Goal: Task Accomplishment & Management: Manage account settings

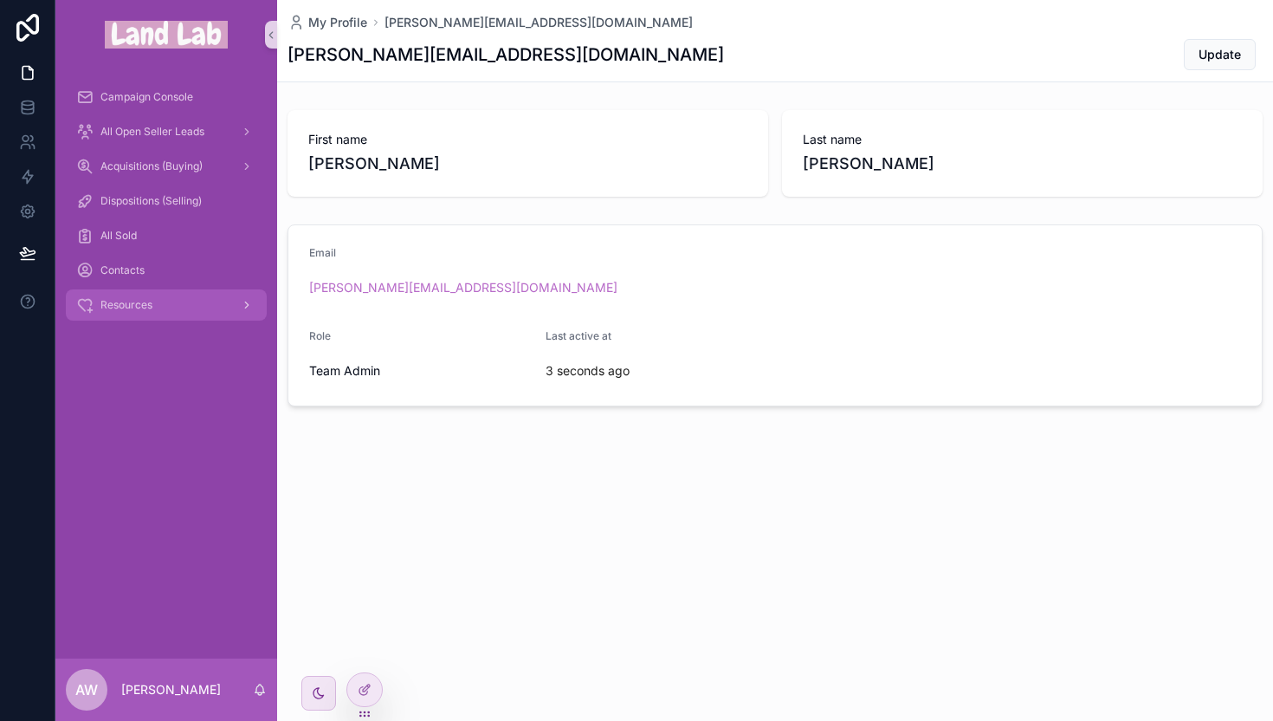
click at [125, 309] on span "Resources" at bounding box center [126, 305] width 52 height 14
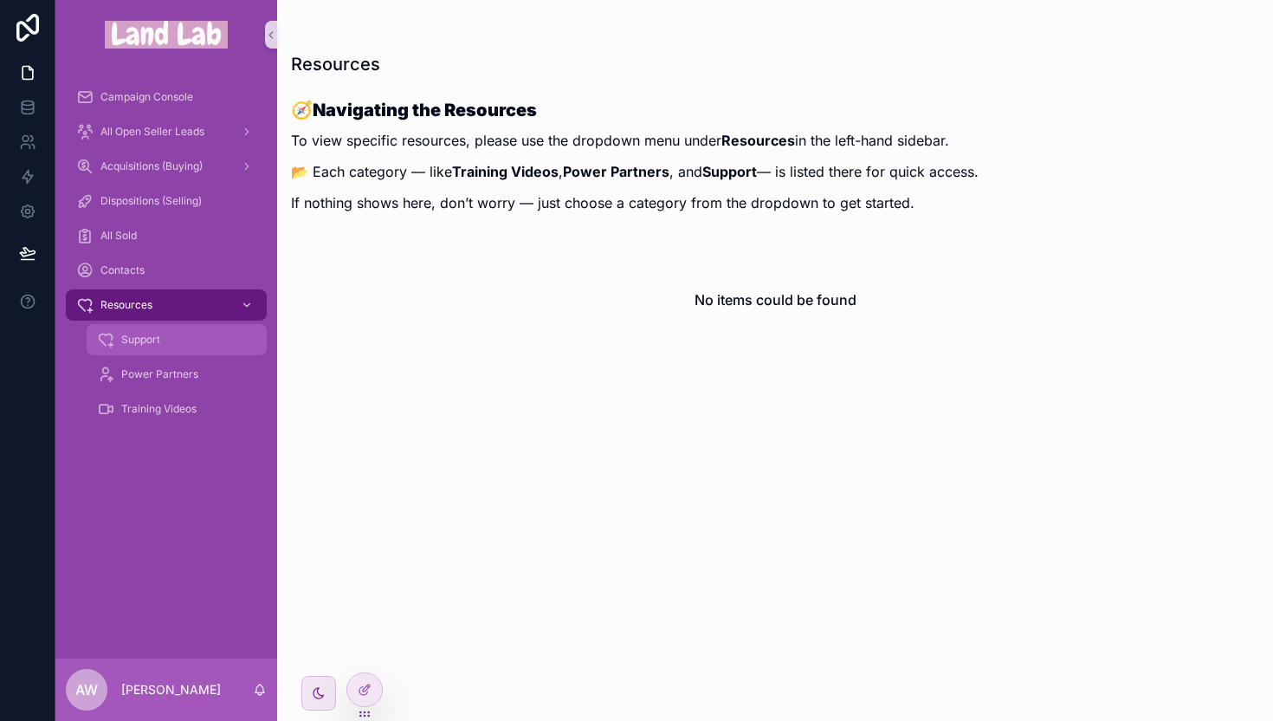
click at [159, 345] on span "Support" at bounding box center [140, 340] width 39 height 14
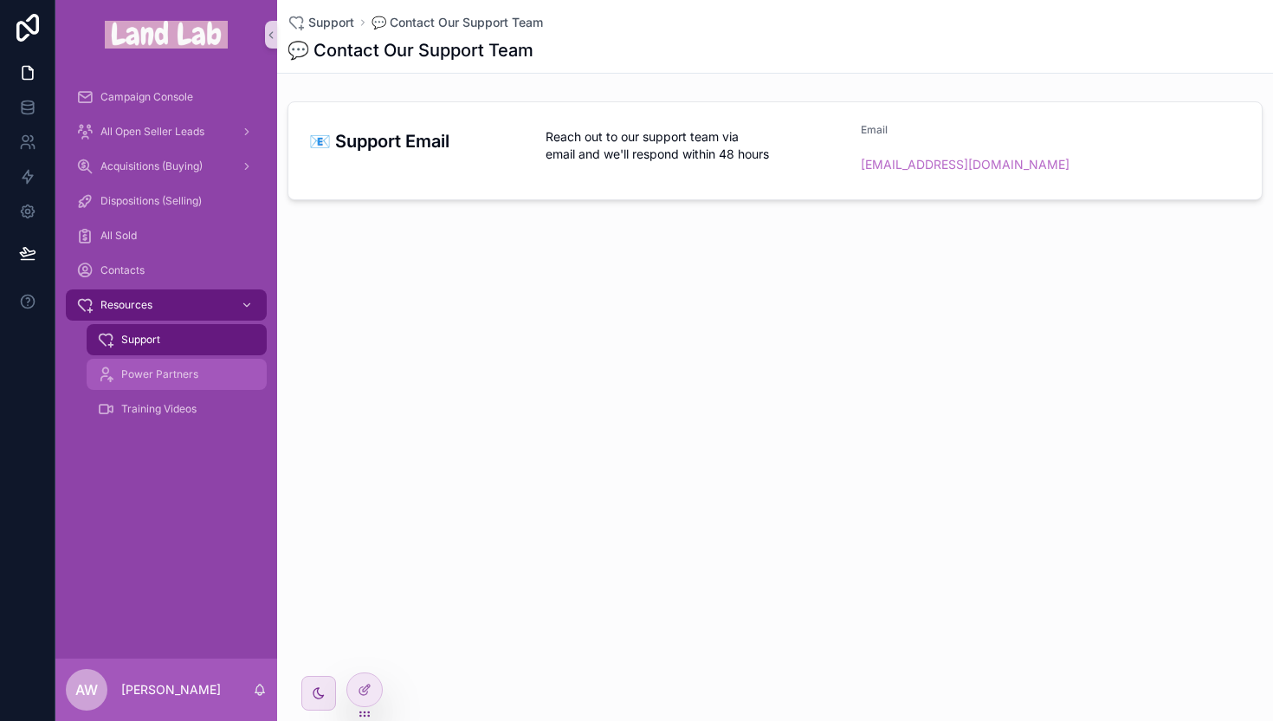
click at [159, 373] on span "Power Partners" at bounding box center [159, 374] width 77 height 14
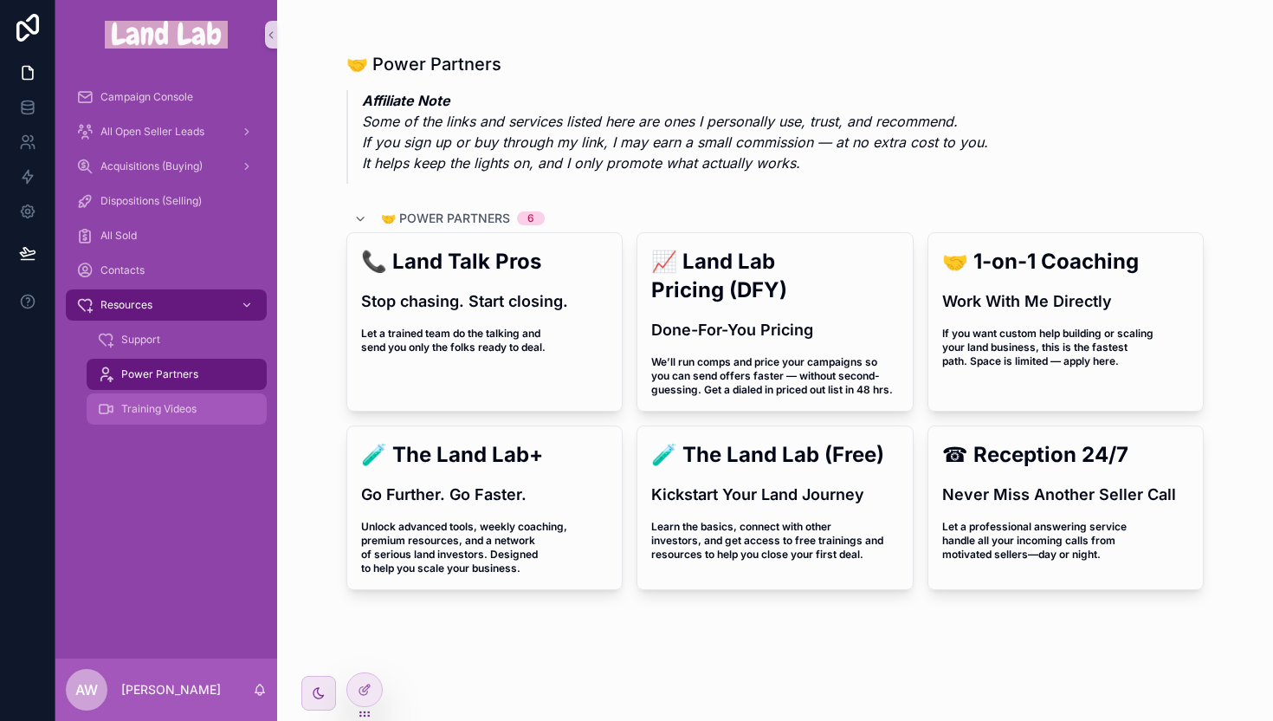
click at [153, 407] on span "Training Videos" at bounding box center [158, 409] width 75 height 14
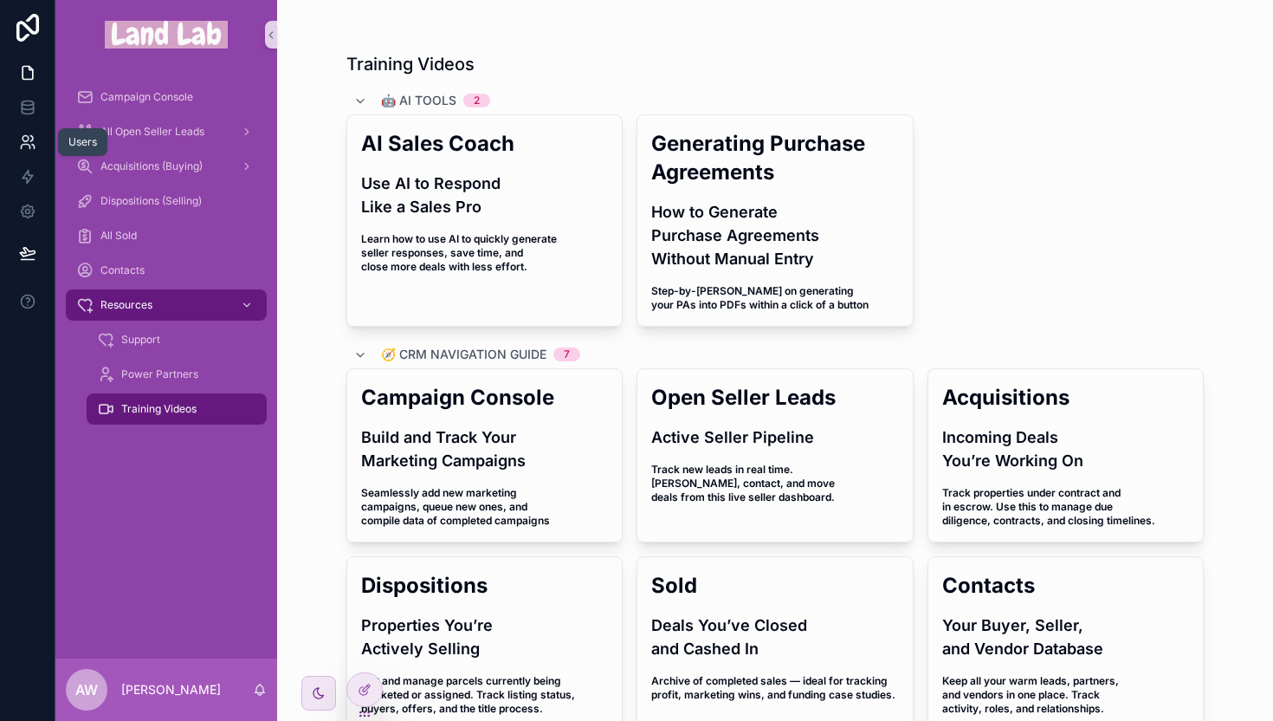
click at [18, 152] on link at bounding box center [27, 142] width 55 height 35
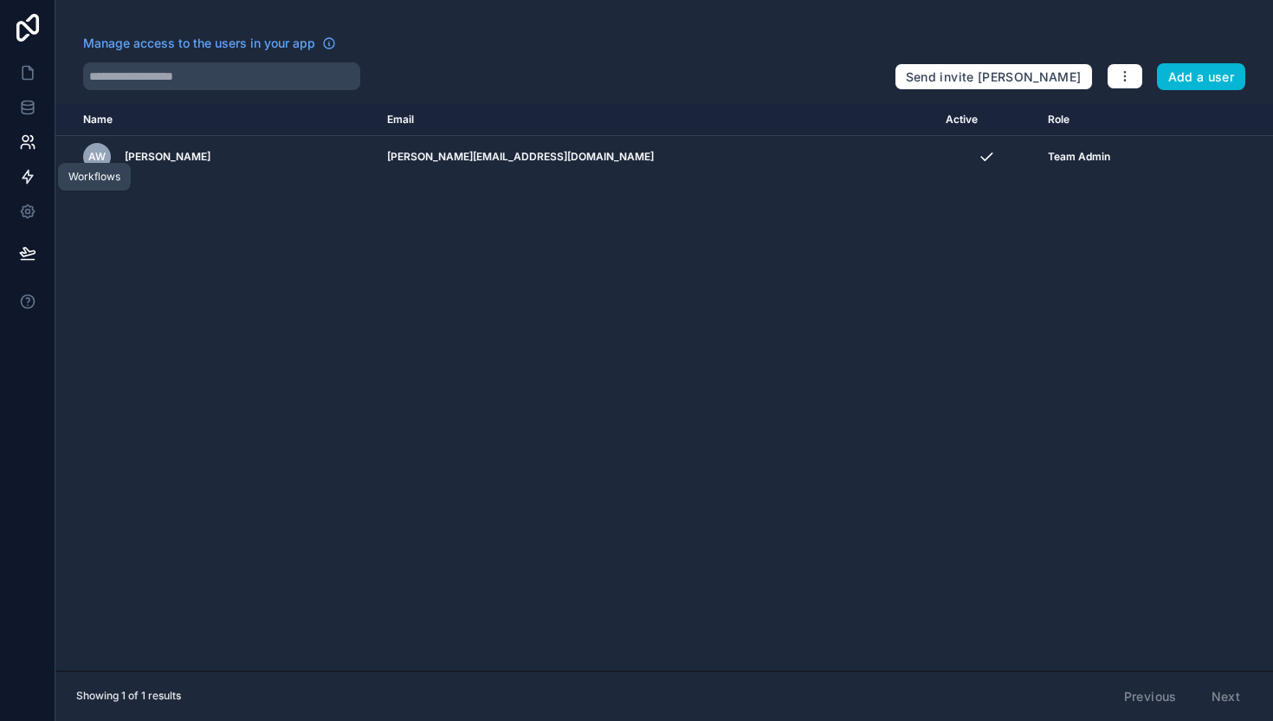
click at [27, 177] on icon at bounding box center [27, 176] width 17 height 17
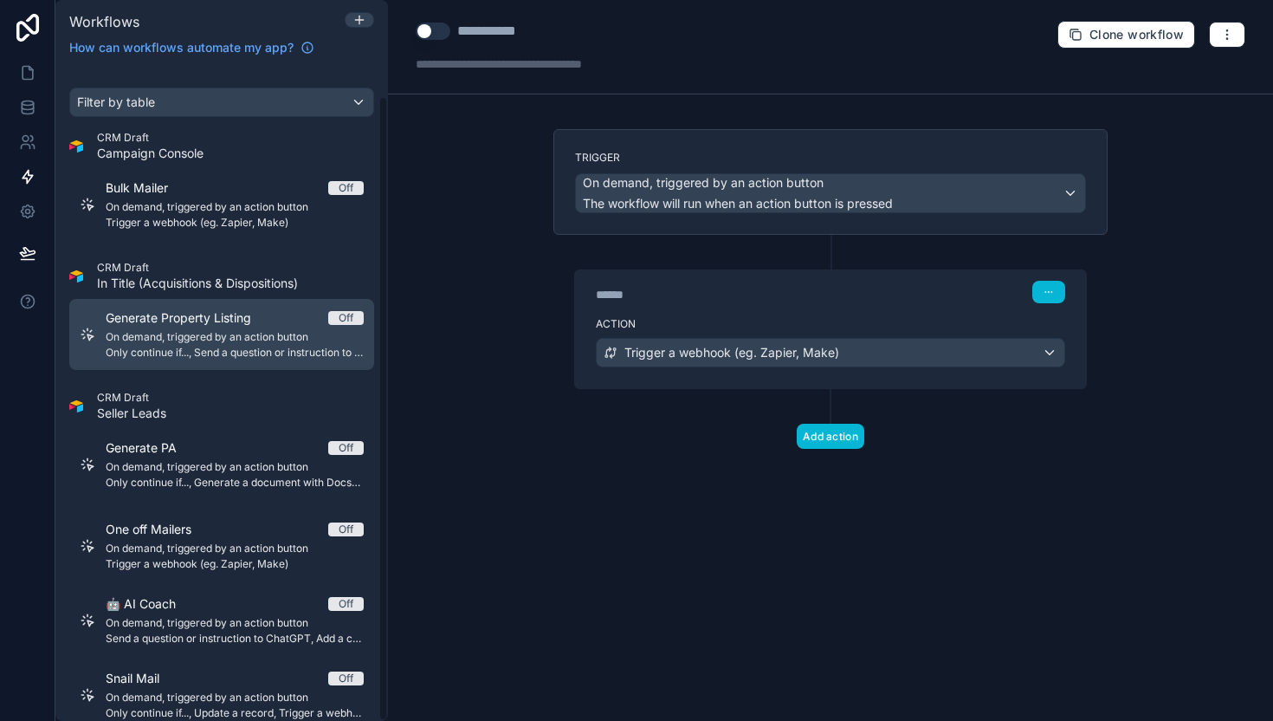
scroll to position [30, 0]
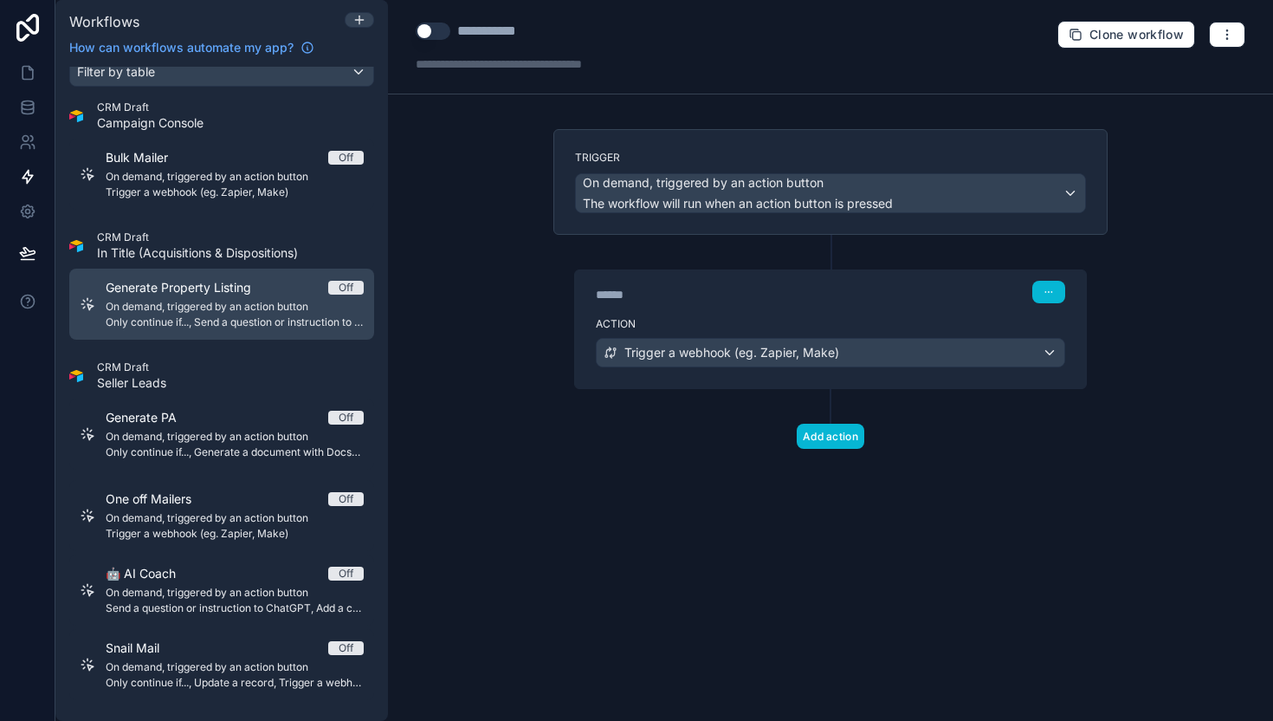
click at [339, 290] on div "Off" at bounding box center [346, 288] width 15 height 14
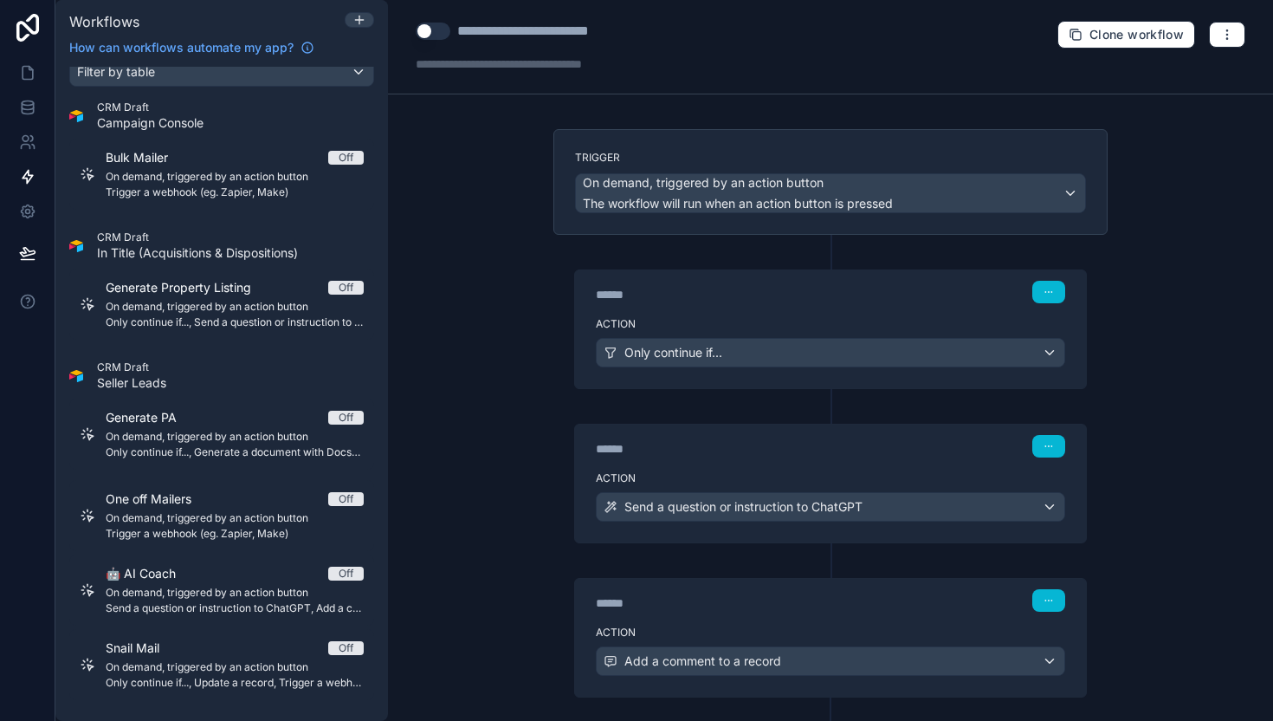
click at [433, 31] on button "Use setting" at bounding box center [433, 31] width 35 height 17
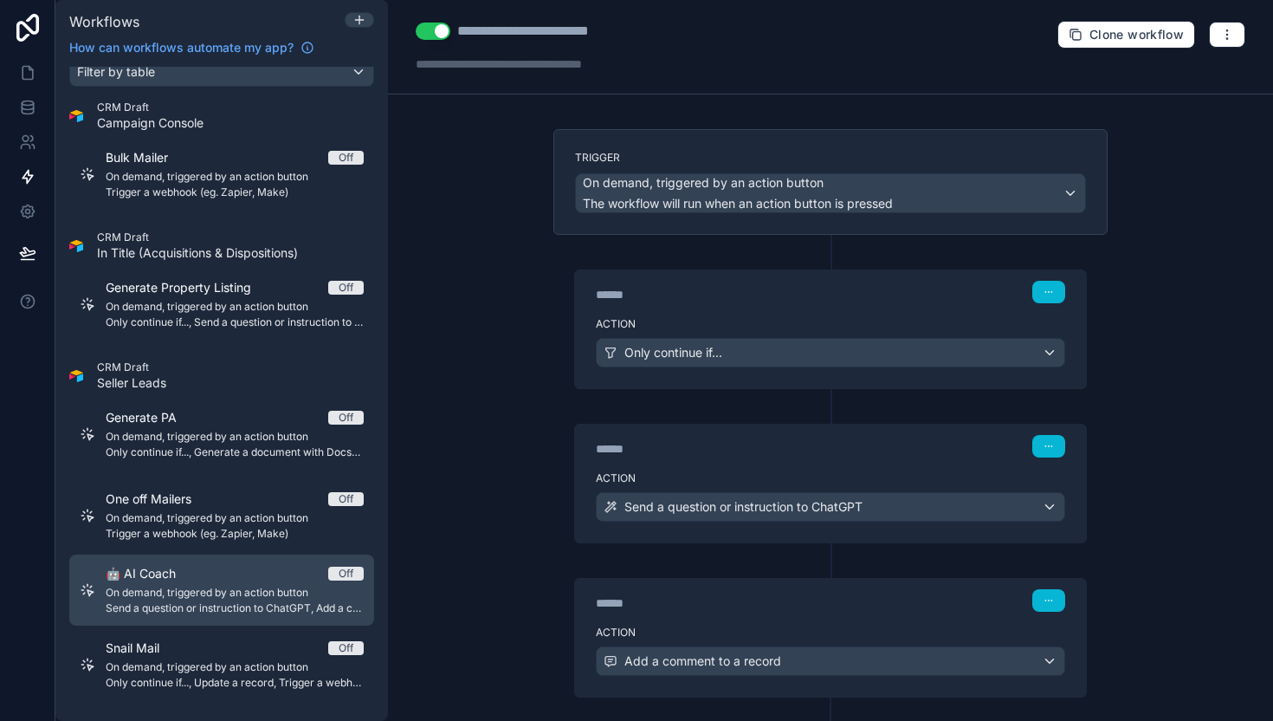
click at [332, 565] on div "🤖 AI Coach Off" at bounding box center [235, 573] width 258 height 17
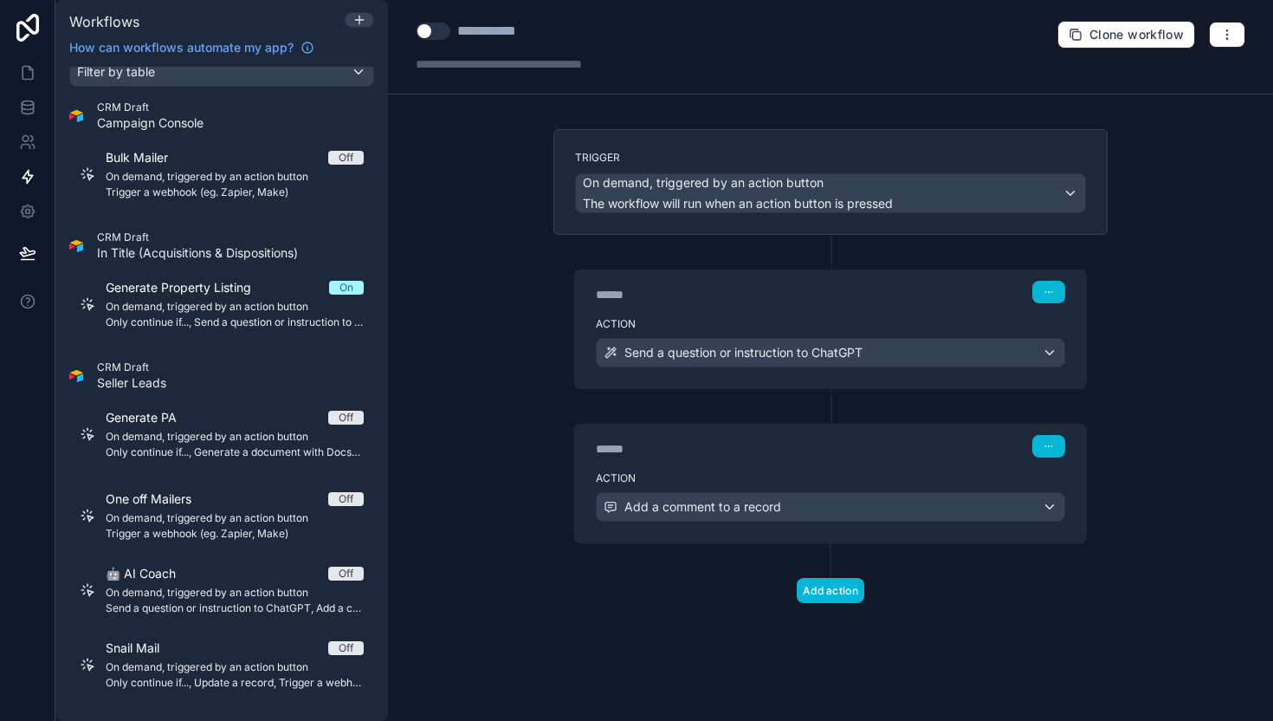
click at [442, 23] on button "Use setting" at bounding box center [433, 31] width 35 height 17
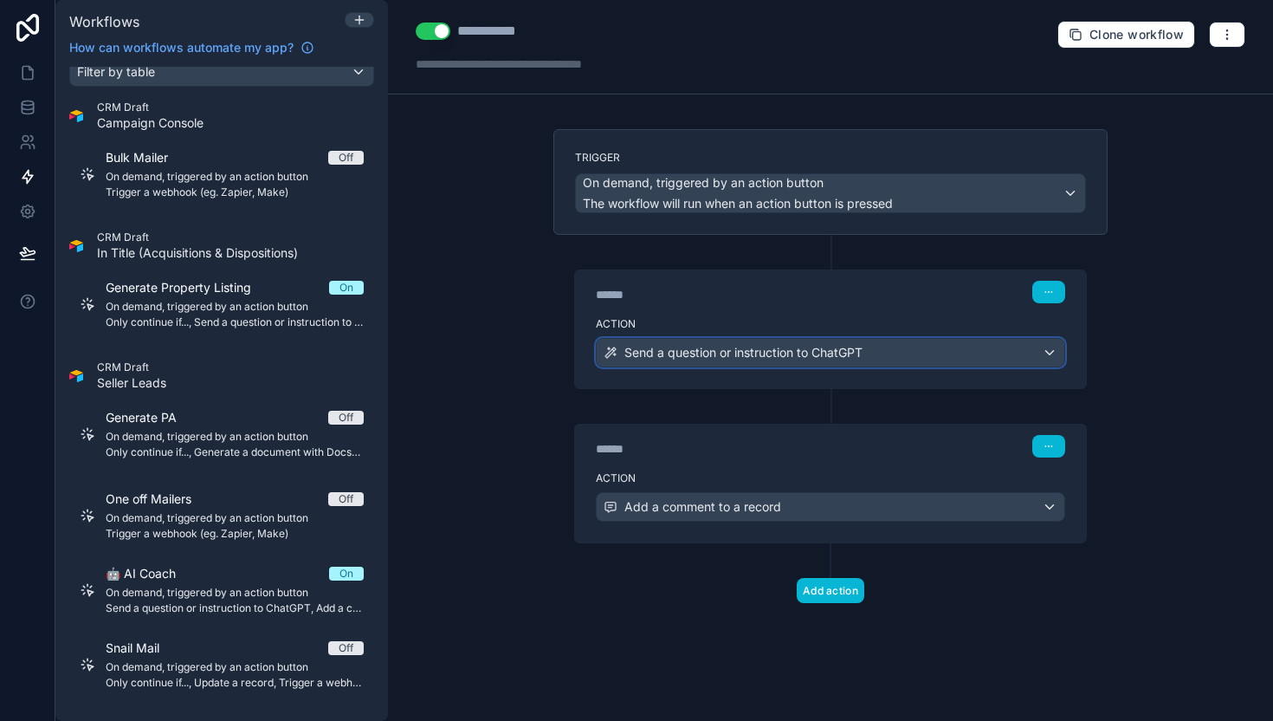
click at [741, 359] on span "Send a question or instruction to ChatGPT" at bounding box center [744, 352] width 238 height 17
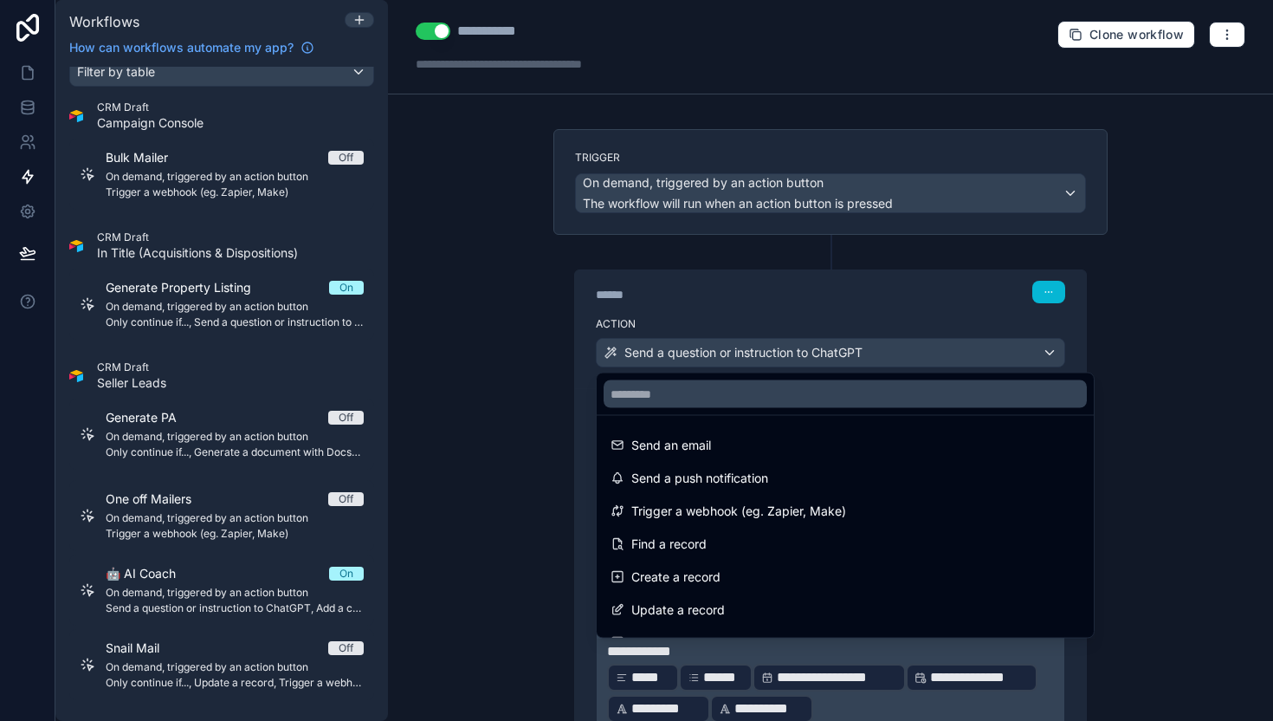
click at [741, 358] on div at bounding box center [636, 360] width 1273 height 721
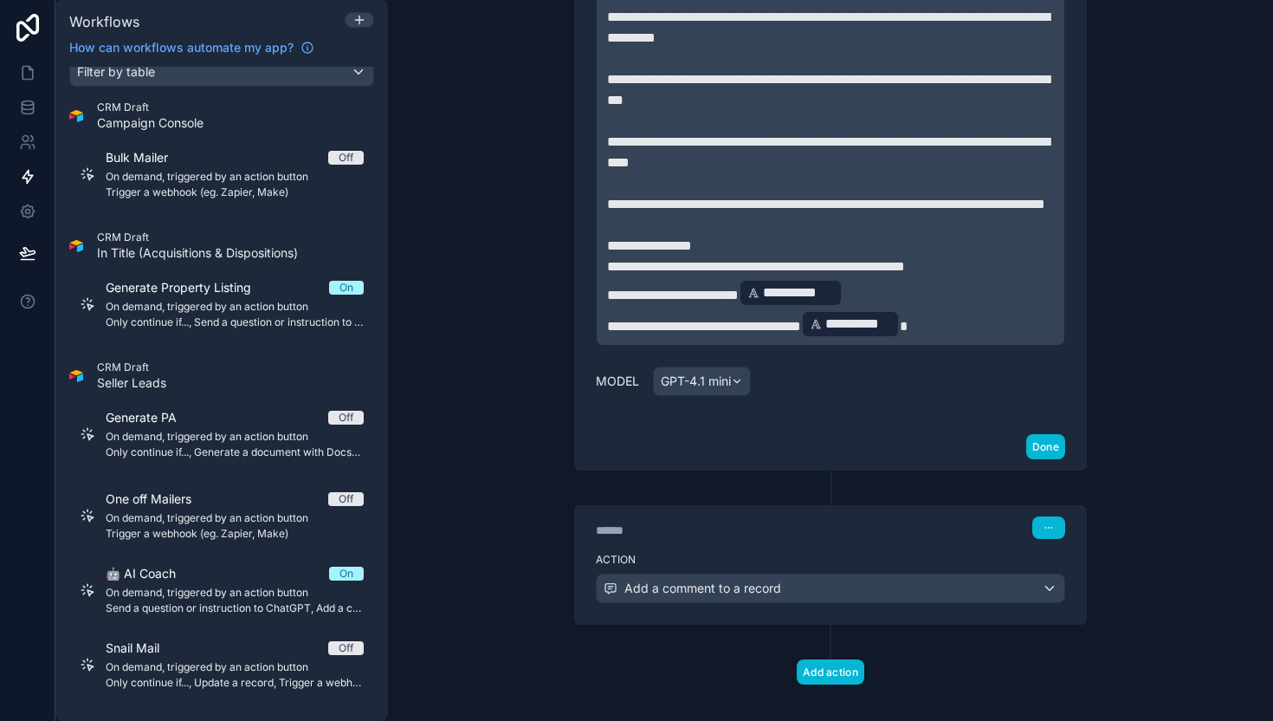
scroll to position [985, 0]
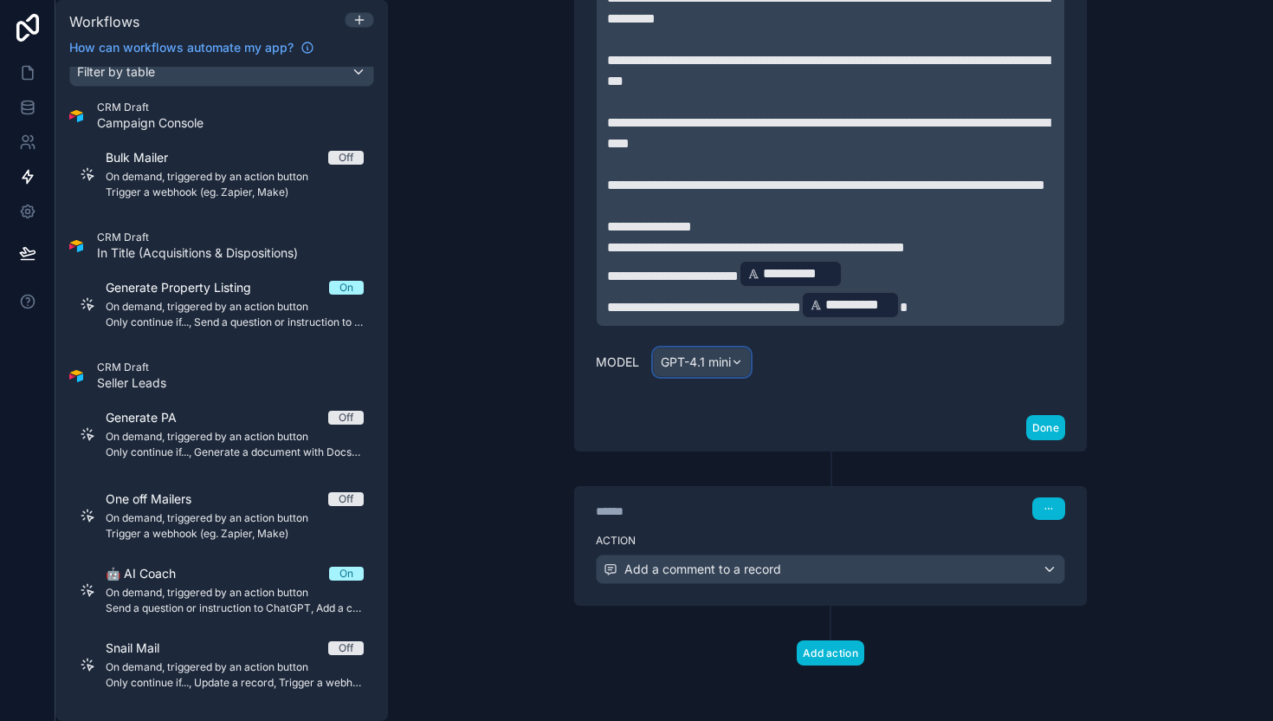
click at [728, 355] on span "GPT-4.1 mini" at bounding box center [696, 361] width 70 height 17
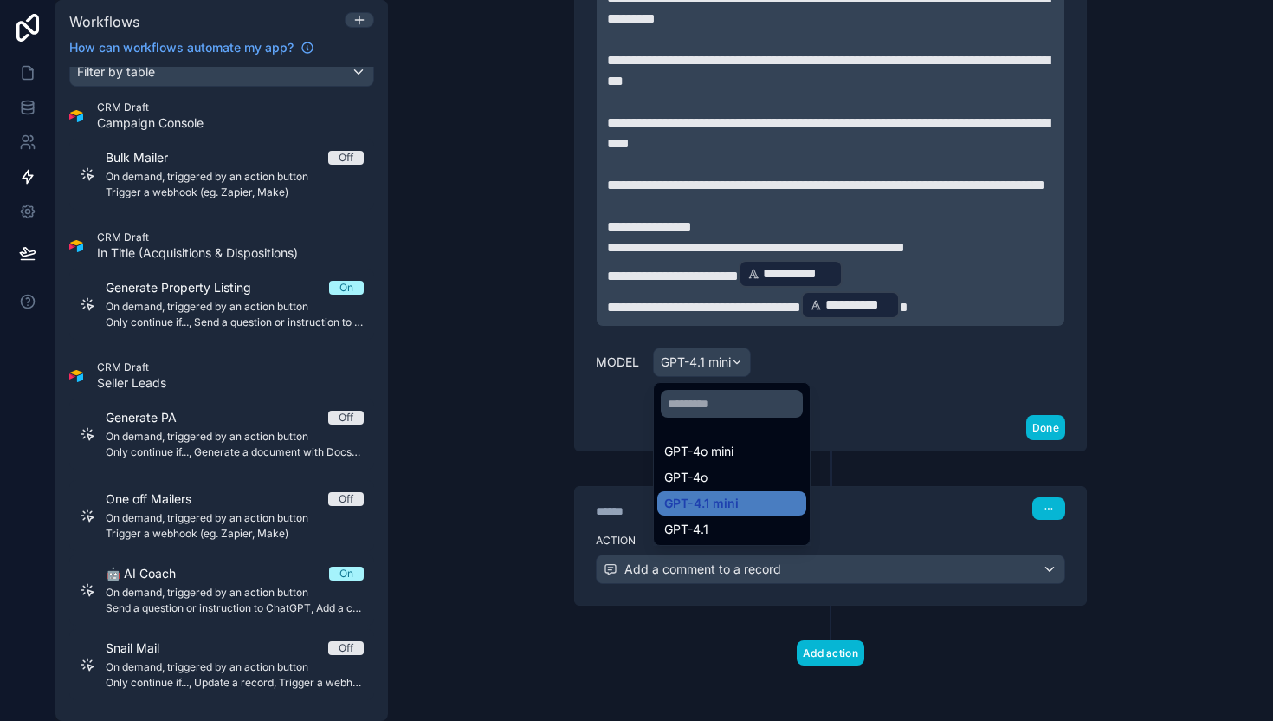
click at [903, 423] on div at bounding box center [636, 360] width 1273 height 721
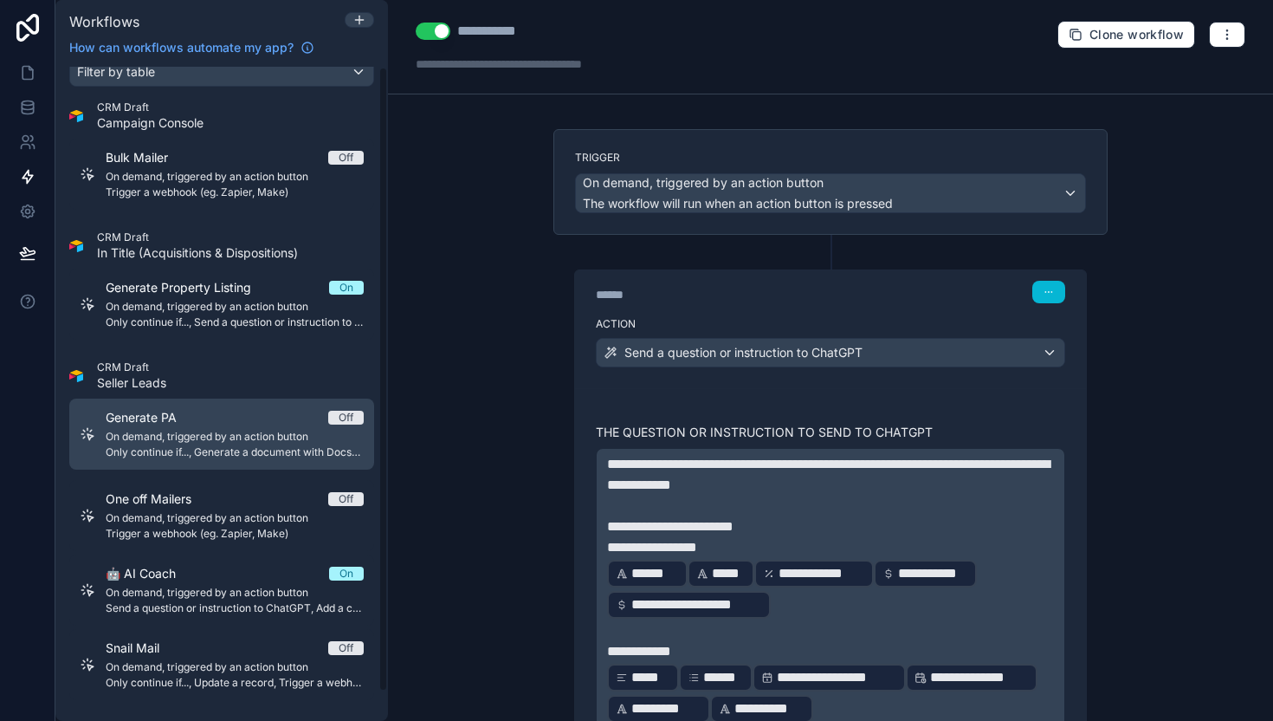
scroll to position [0, 0]
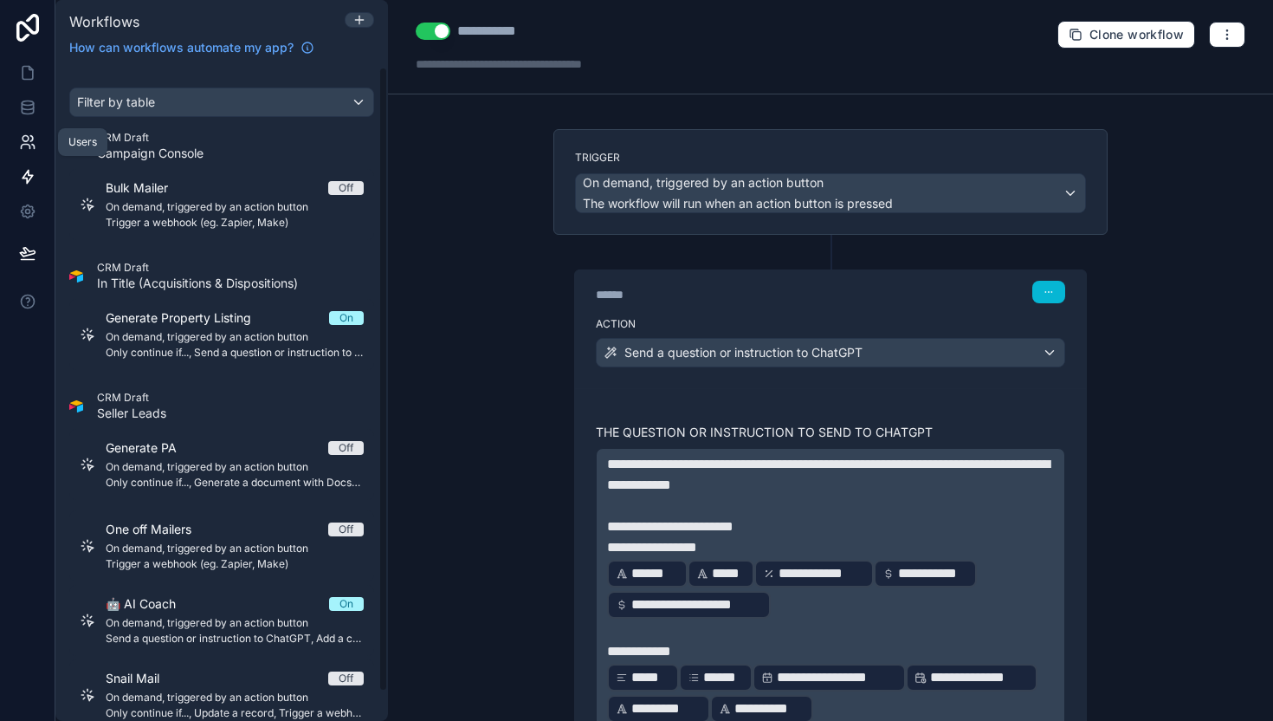
click at [23, 133] on icon at bounding box center [27, 141] width 17 height 17
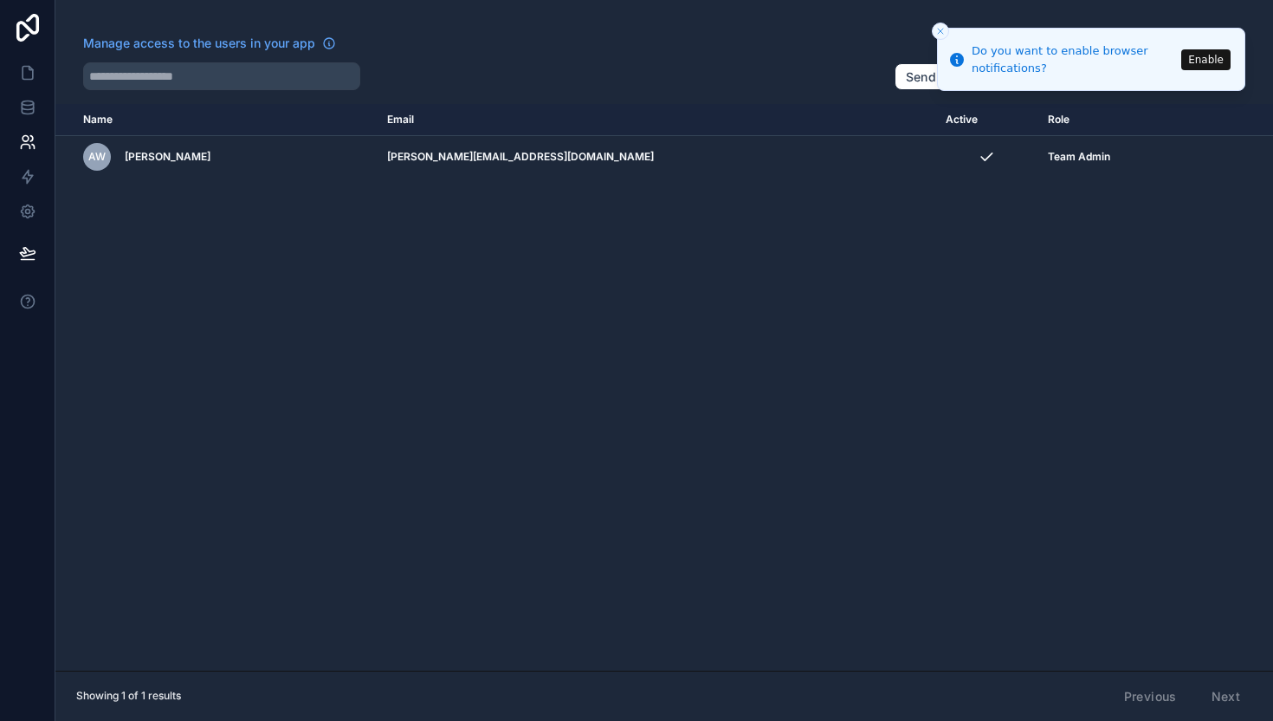
click at [937, 32] on icon "Close toast" at bounding box center [941, 31] width 10 height 10
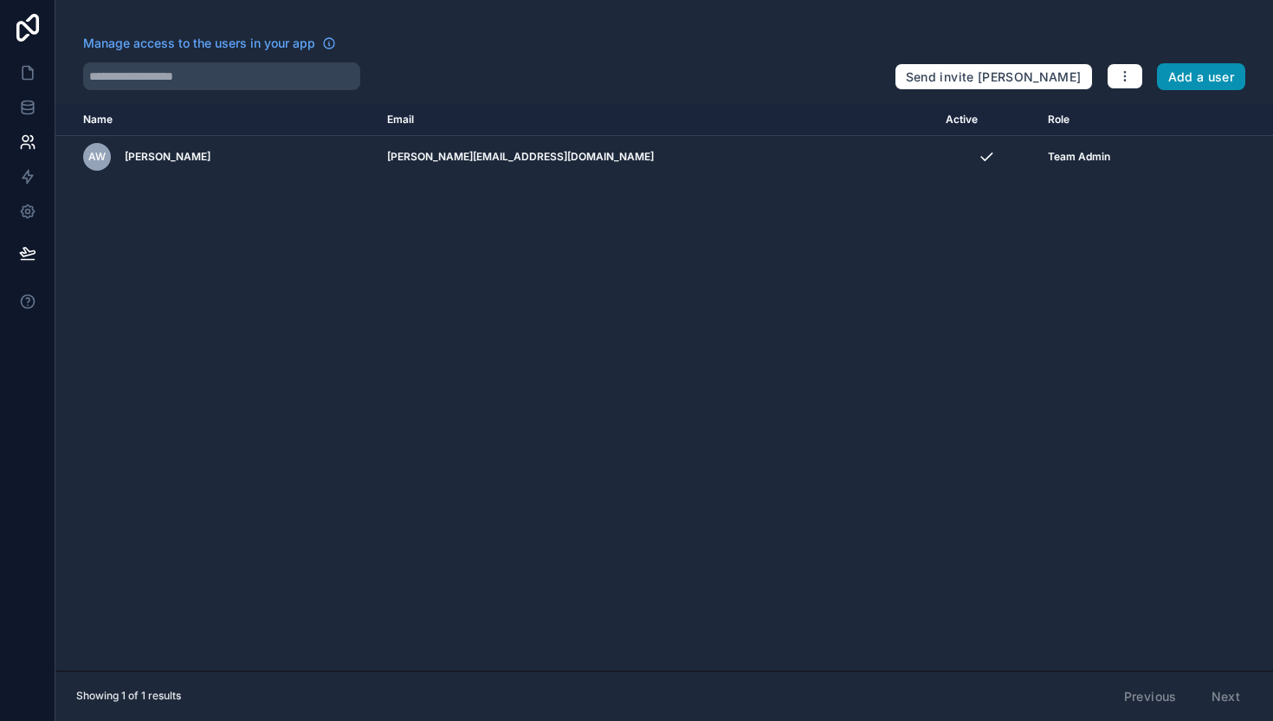
click at [1215, 79] on button "Add a user" at bounding box center [1201, 77] width 89 height 28
click at [1182, 82] on button "Add a user" at bounding box center [1201, 77] width 89 height 28
click at [1125, 73] on icon "button" at bounding box center [1124, 72] width 1 height 1
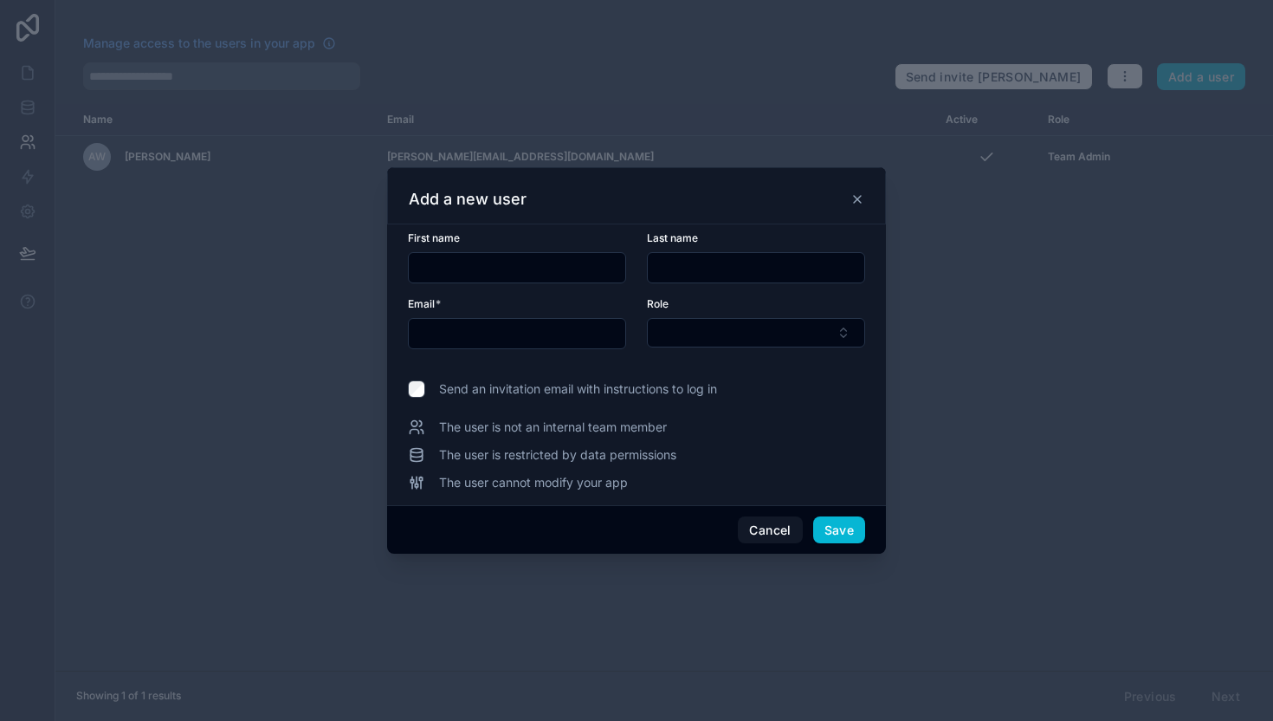
click at [495, 266] on input "text" at bounding box center [517, 268] width 217 height 24
type input "*****"
paste input "**********"
type input "**********"
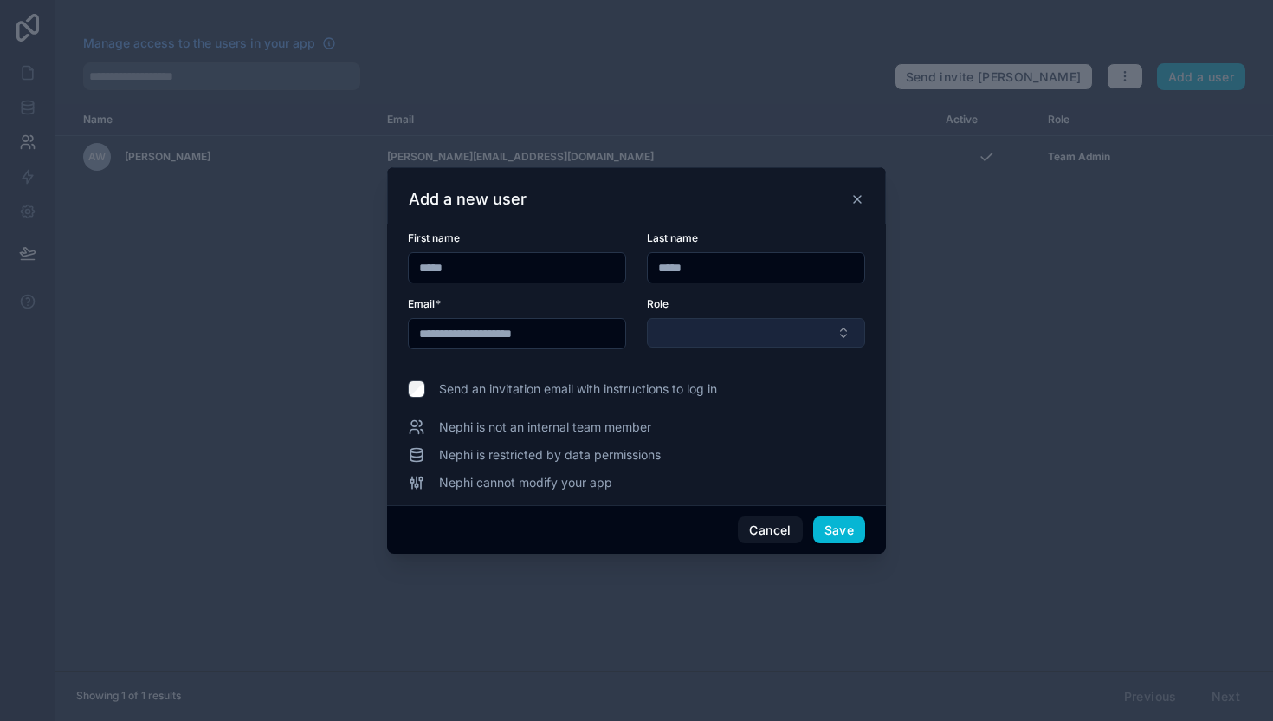
click at [737, 327] on button "Select Button" at bounding box center [756, 332] width 218 height 29
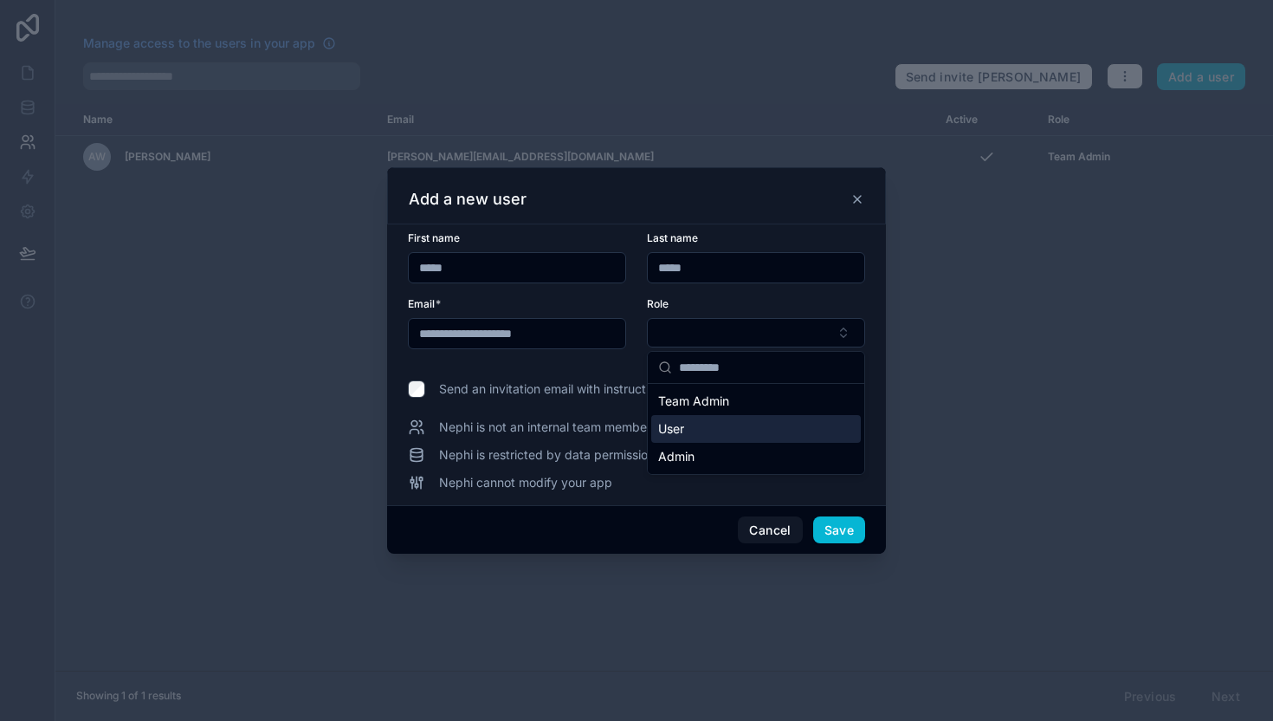
click at [715, 431] on div "User" at bounding box center [756, 429] width 210 height 28
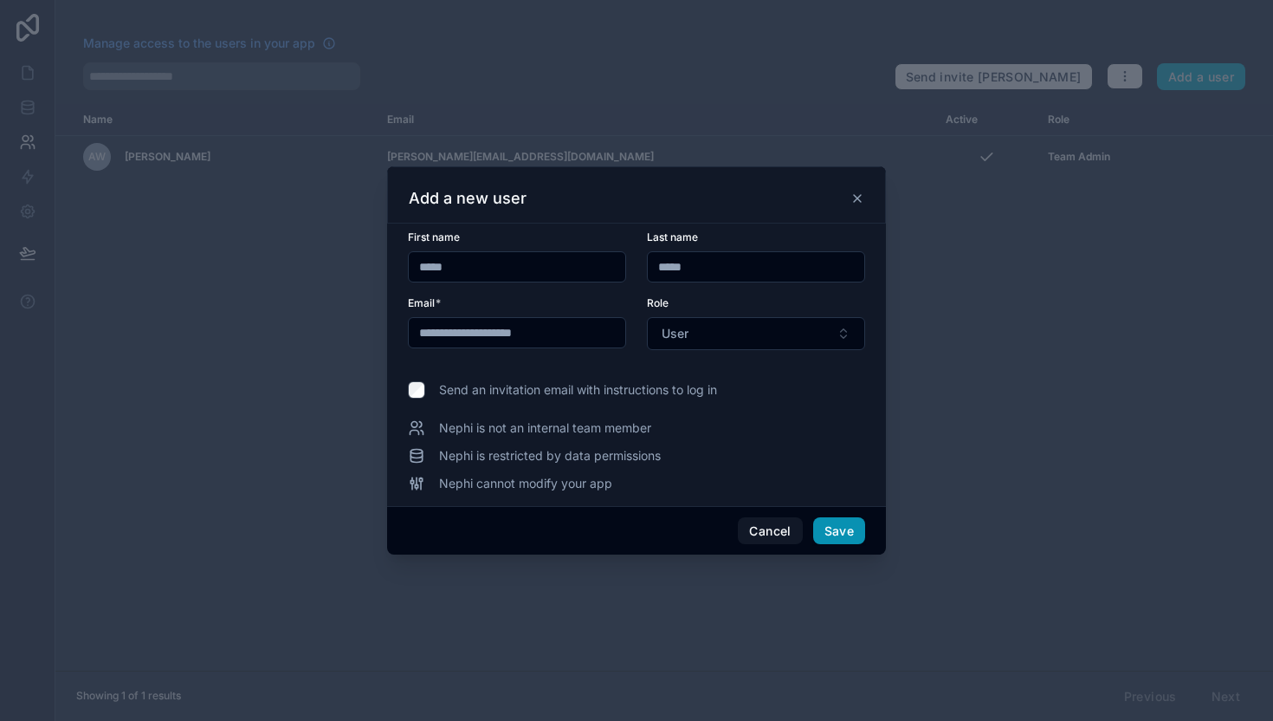
click at [833, 530] on button "Save" at bounding box center [839, 531] width 52 height 28
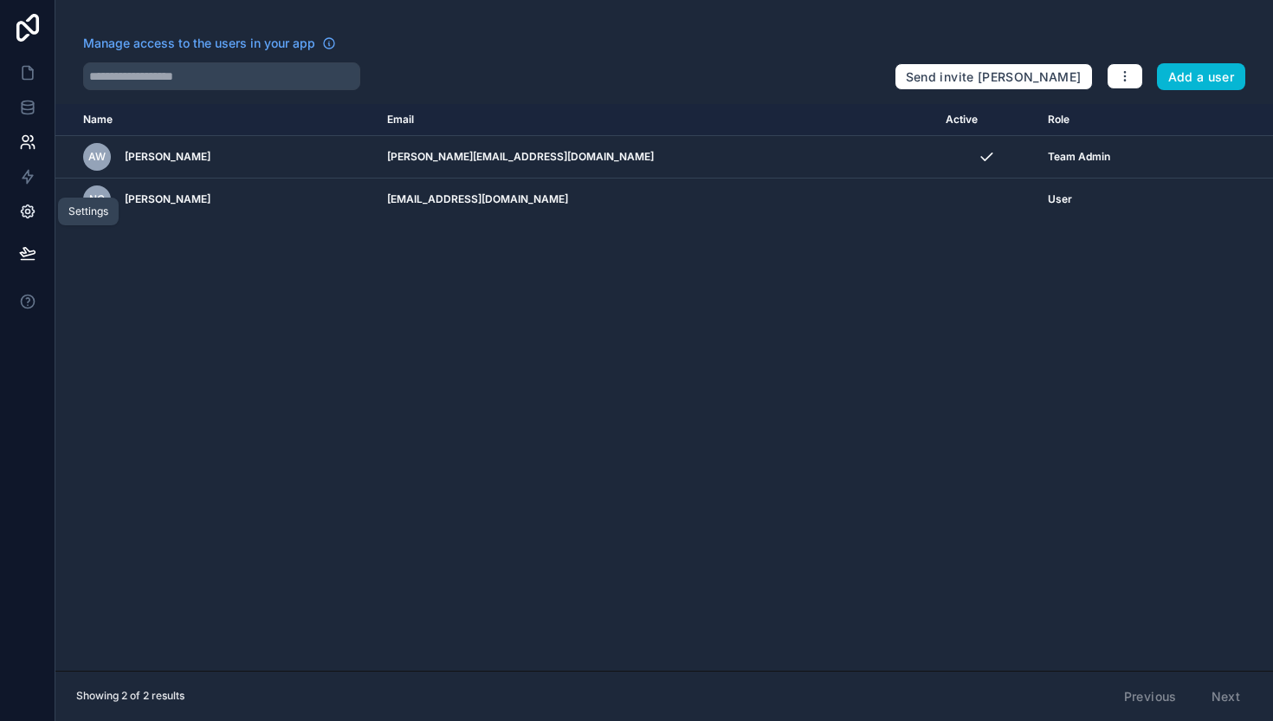
click at [28, 210] on icon at bounding box center [27, 212] width 4 height 4
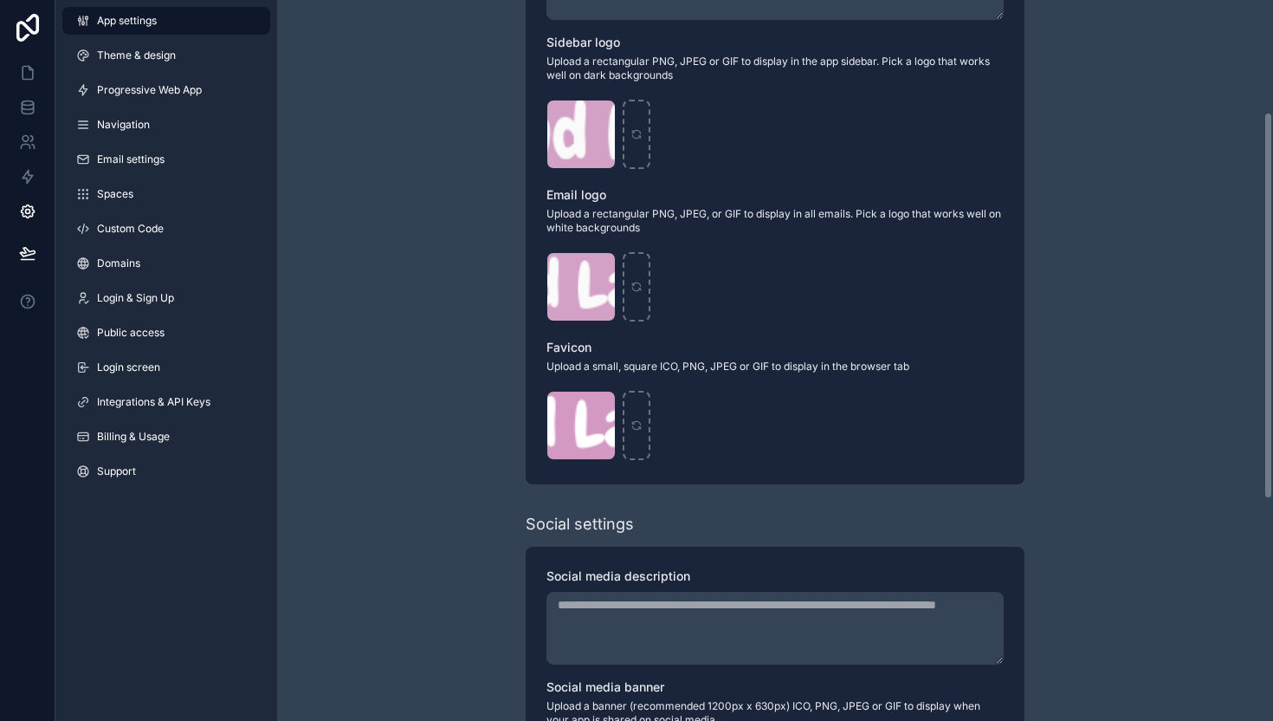
scroll to position [620, 0]
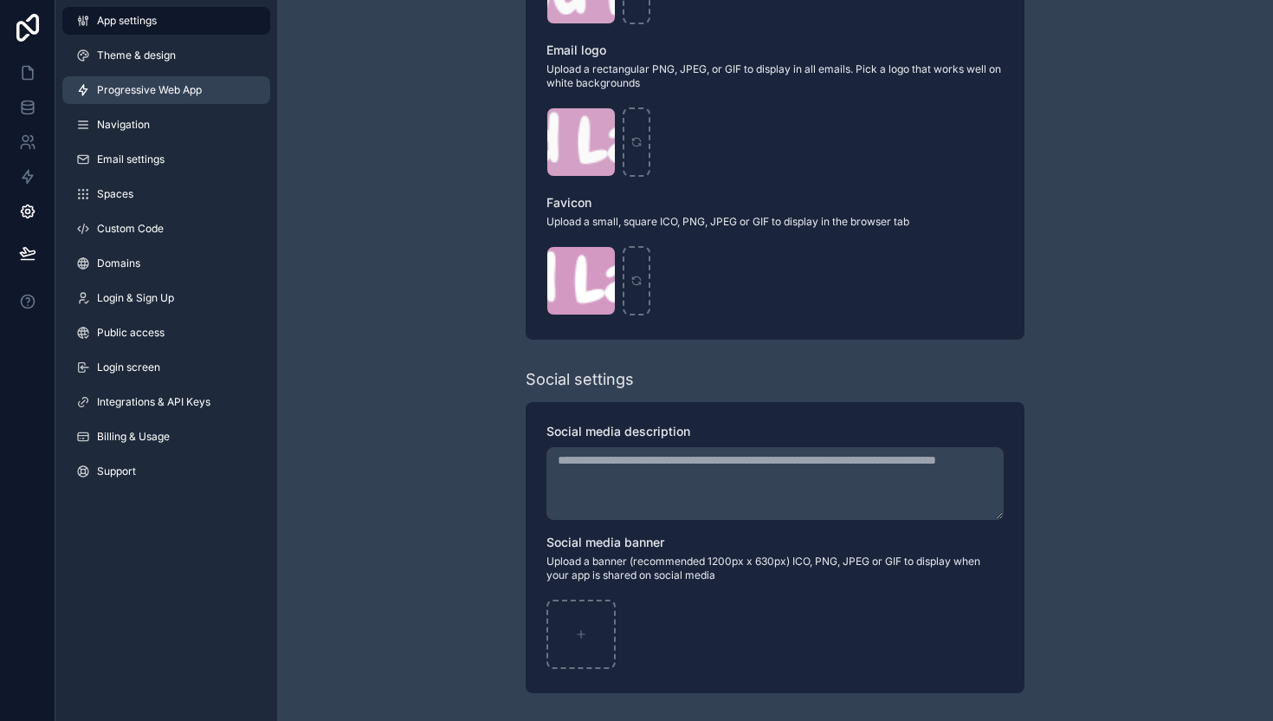
click at [126, 91] on span "Progressive Web App" at bounding box center [149, 90] width 105 height 14
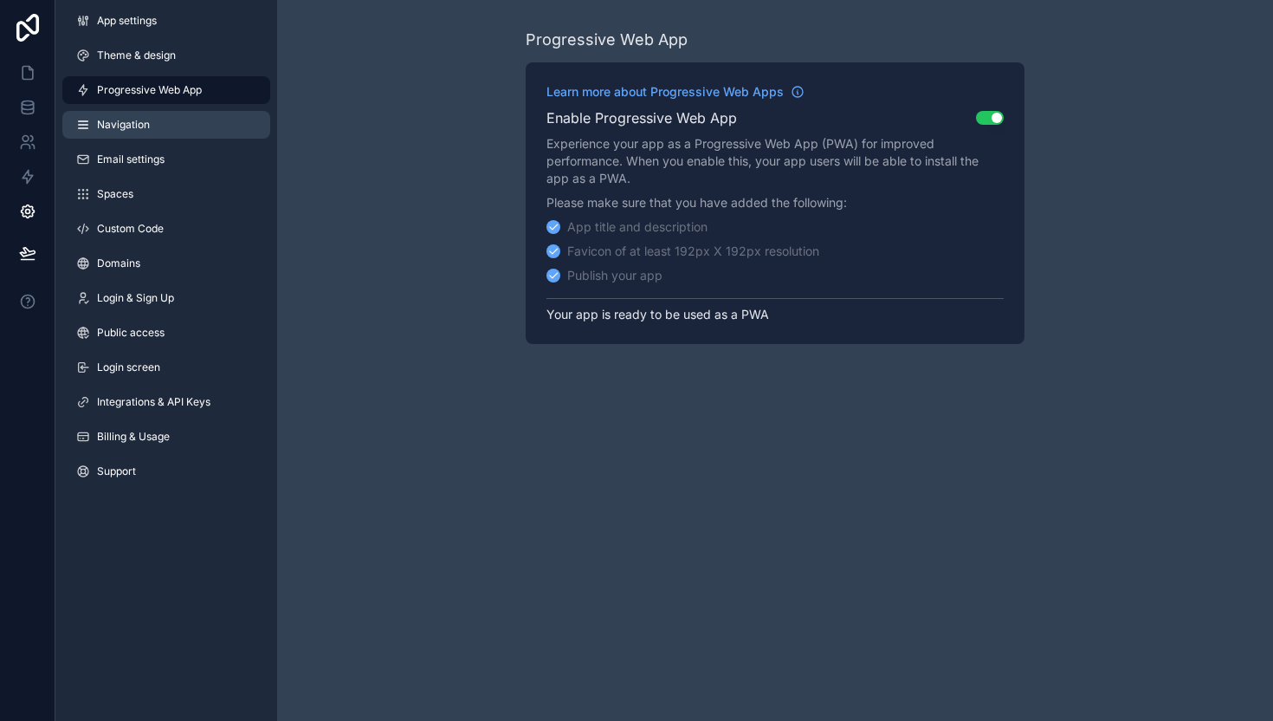
click at [116, 133] on link "Navigation" at bounding box center [166, 125] width 208 height 28
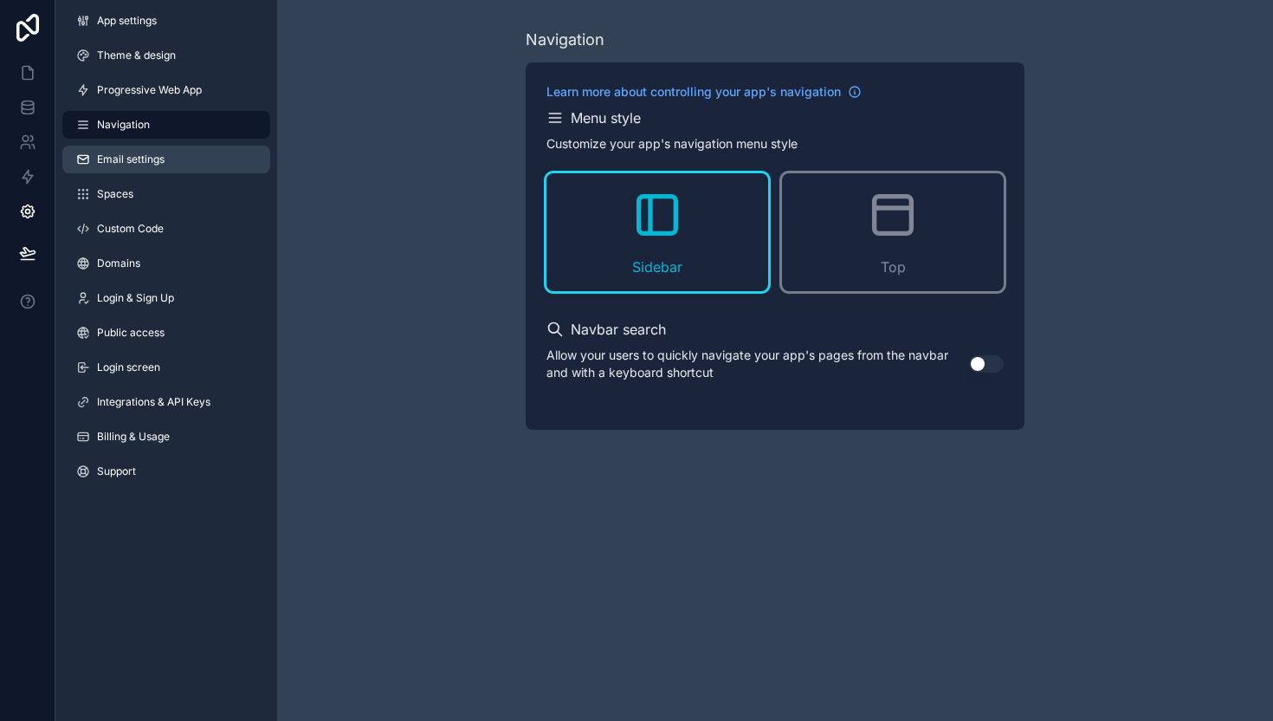
click at [116, 165] on span "Email settings" at bounding box center [131, 159] width 68 height 14
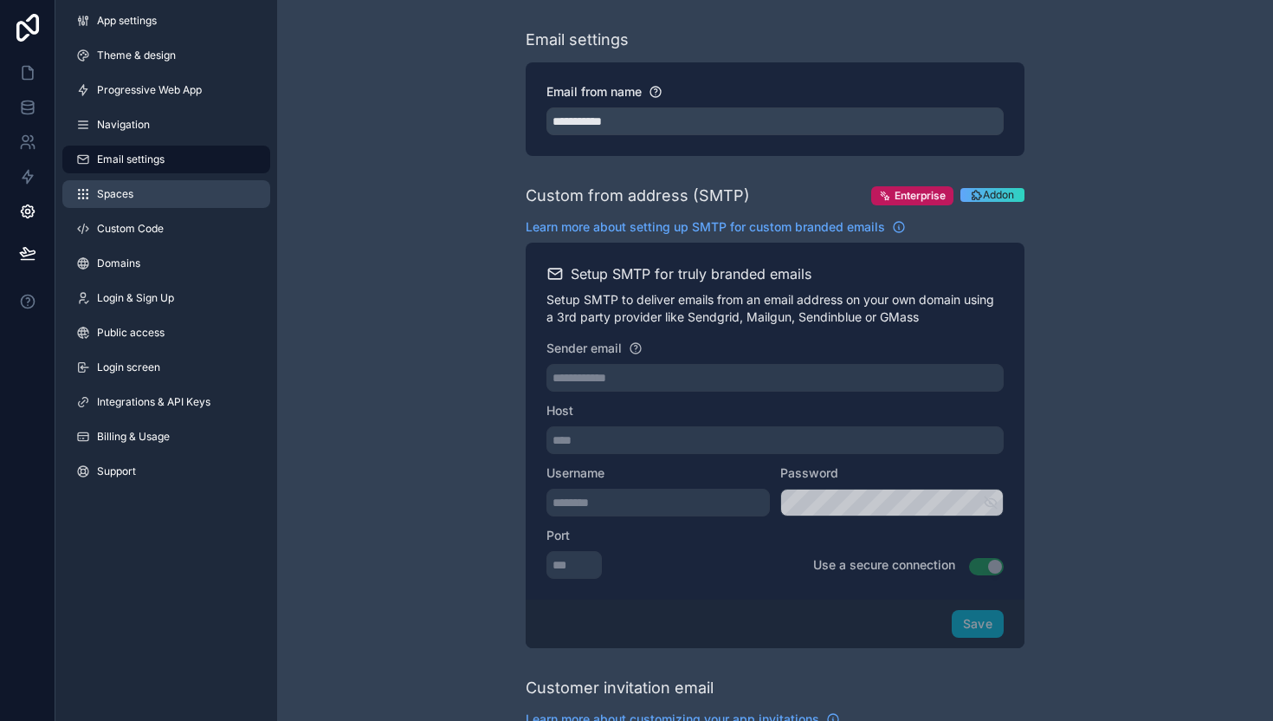
click at [120, 202] on link "Spaces" at bounding box center [166, 194] width 208 height 28
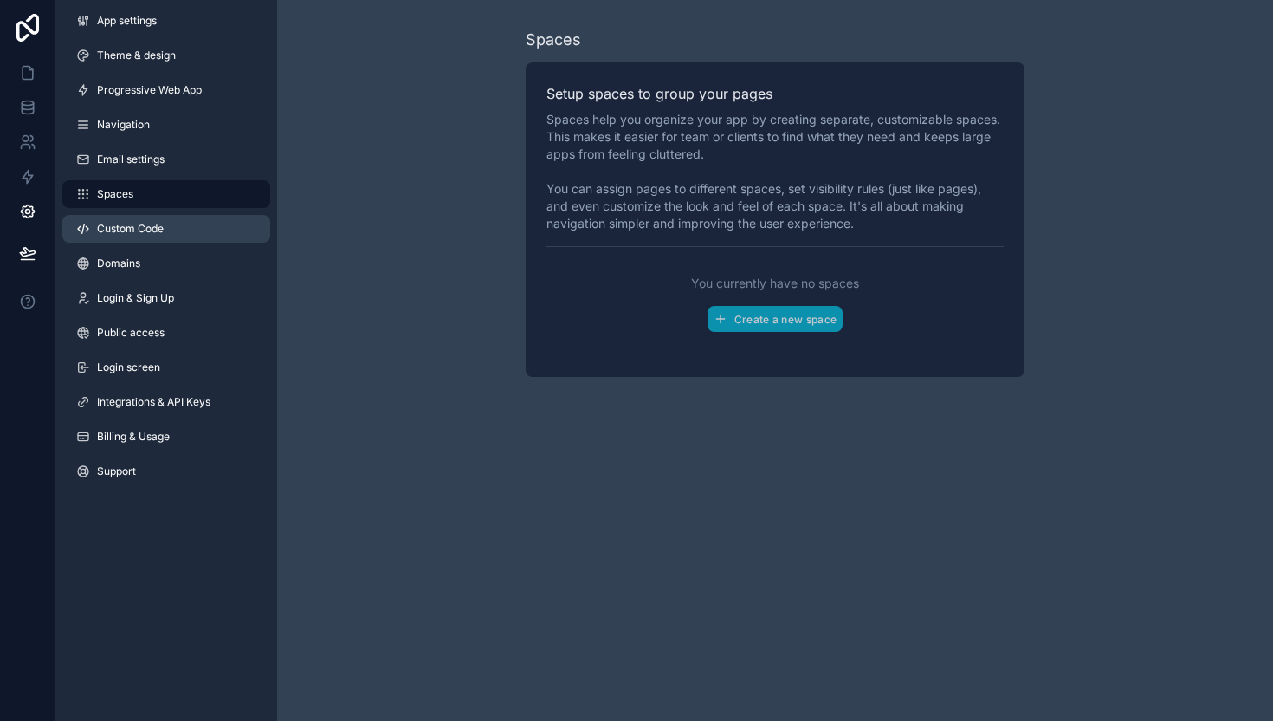
click at [126, 231] on span "Custom Code" at bounding box center [130, 229] width 67 height 14
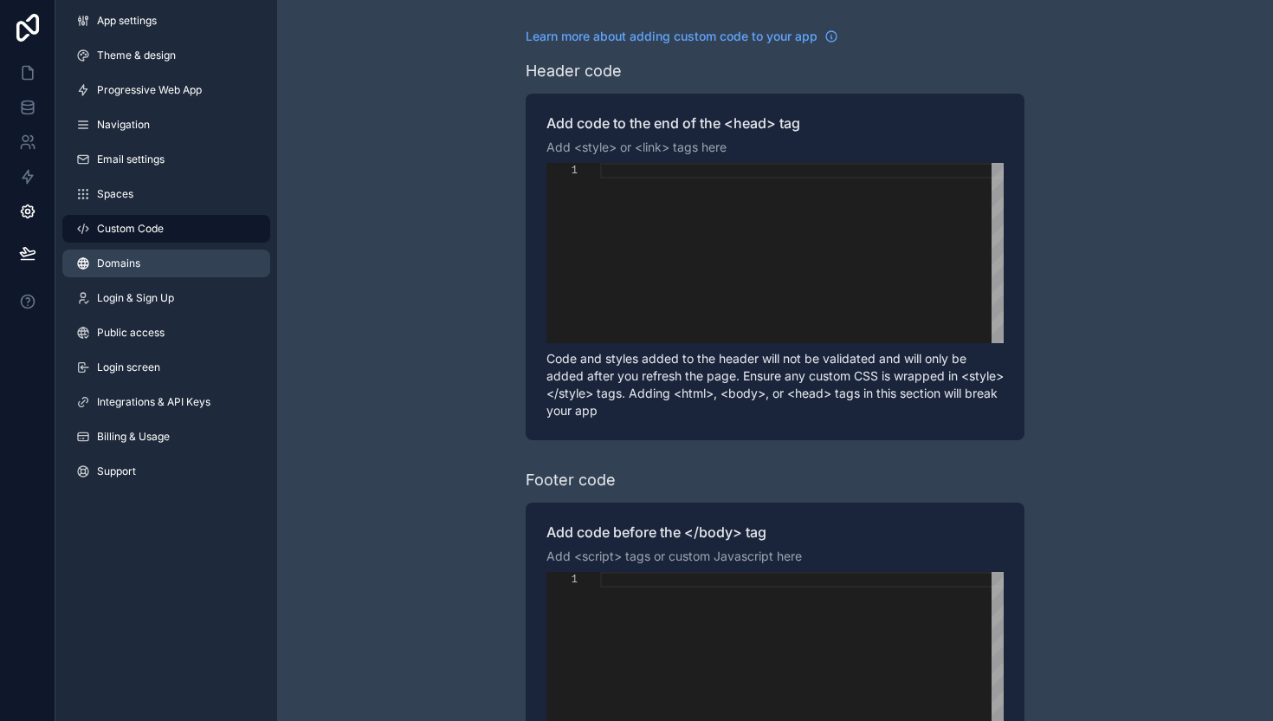
click at [130, 262] on span "Domains" at bounding box center [118, 263] width 43 height 14
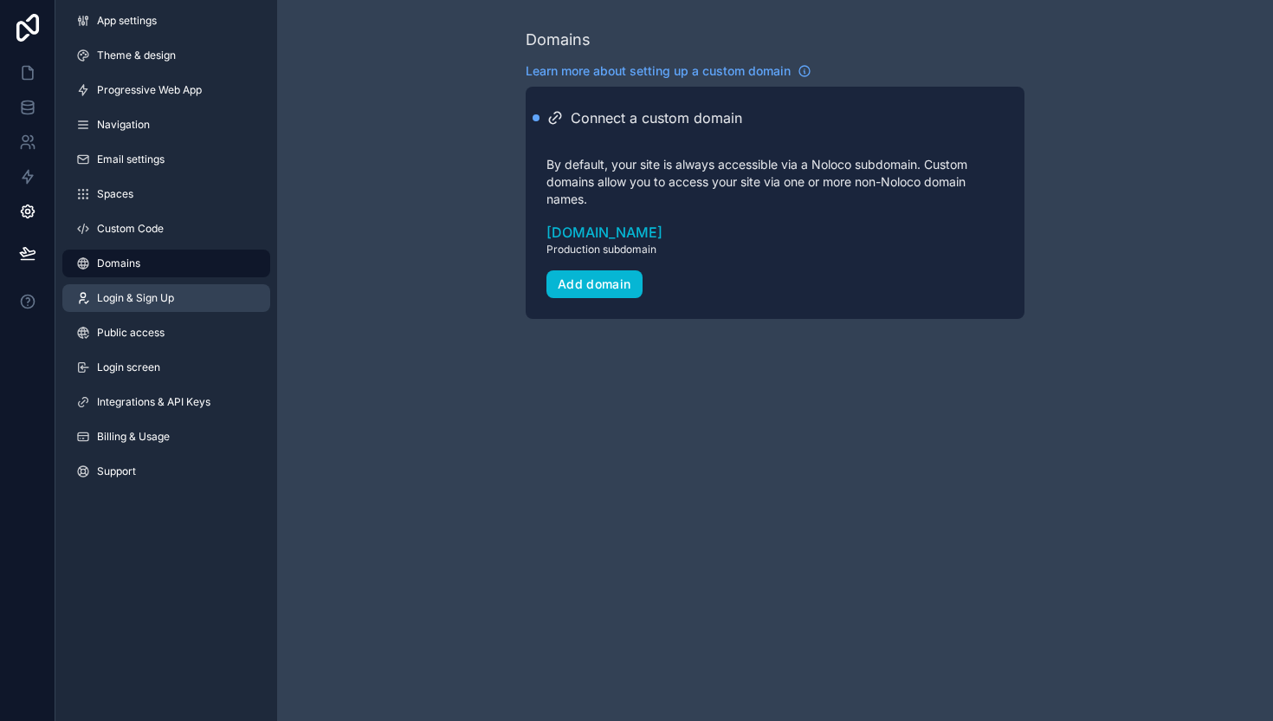
click at [131, 303] on span "Login & Sign Up" at bounding box center [135, 298] width 77 height 14
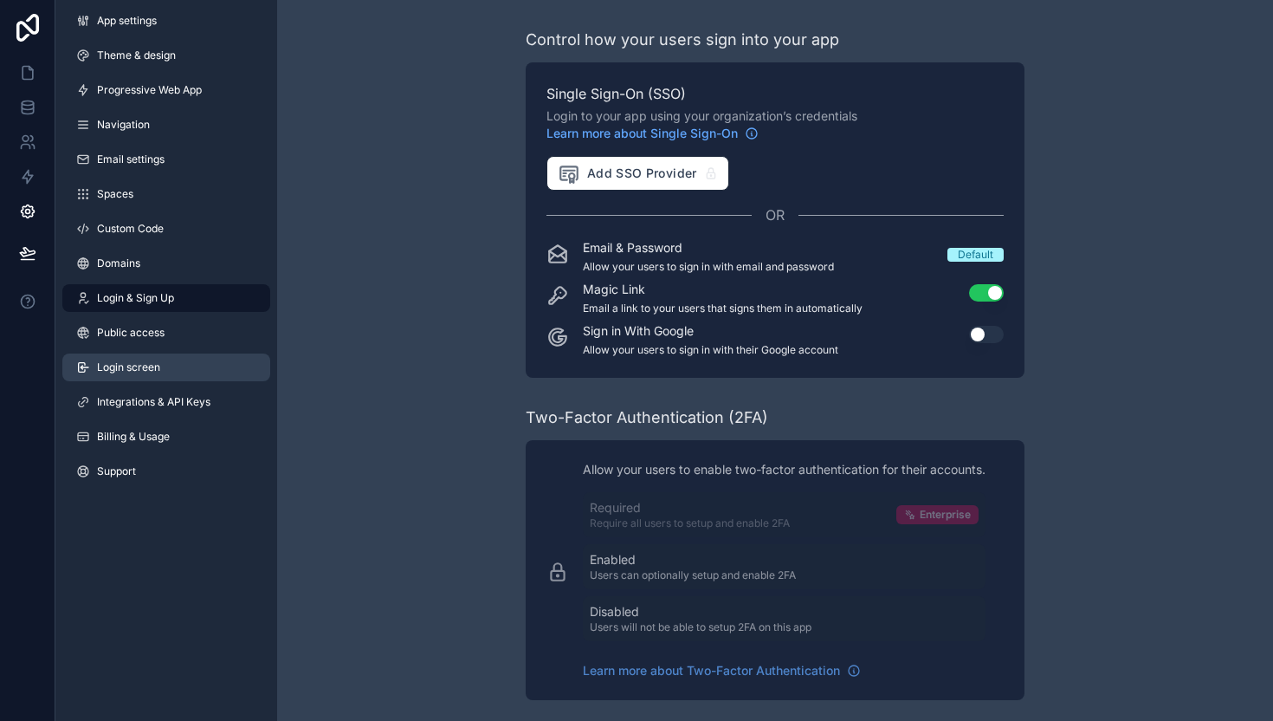
click at [131, 361] on span "Login screen" at bounding box center [128, 367] width 63 height 14
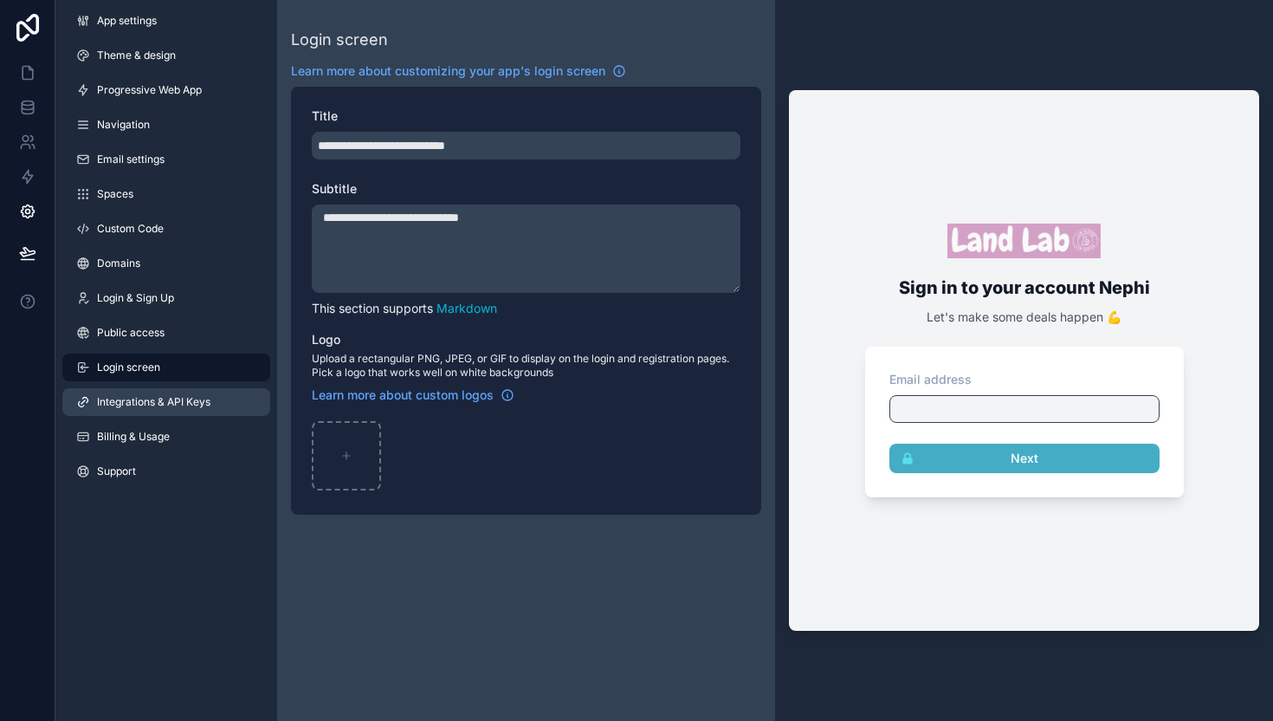
click at [163, 398] on span "Integrations & API Keys" at bounding box center [153, 402] width 113 height 14
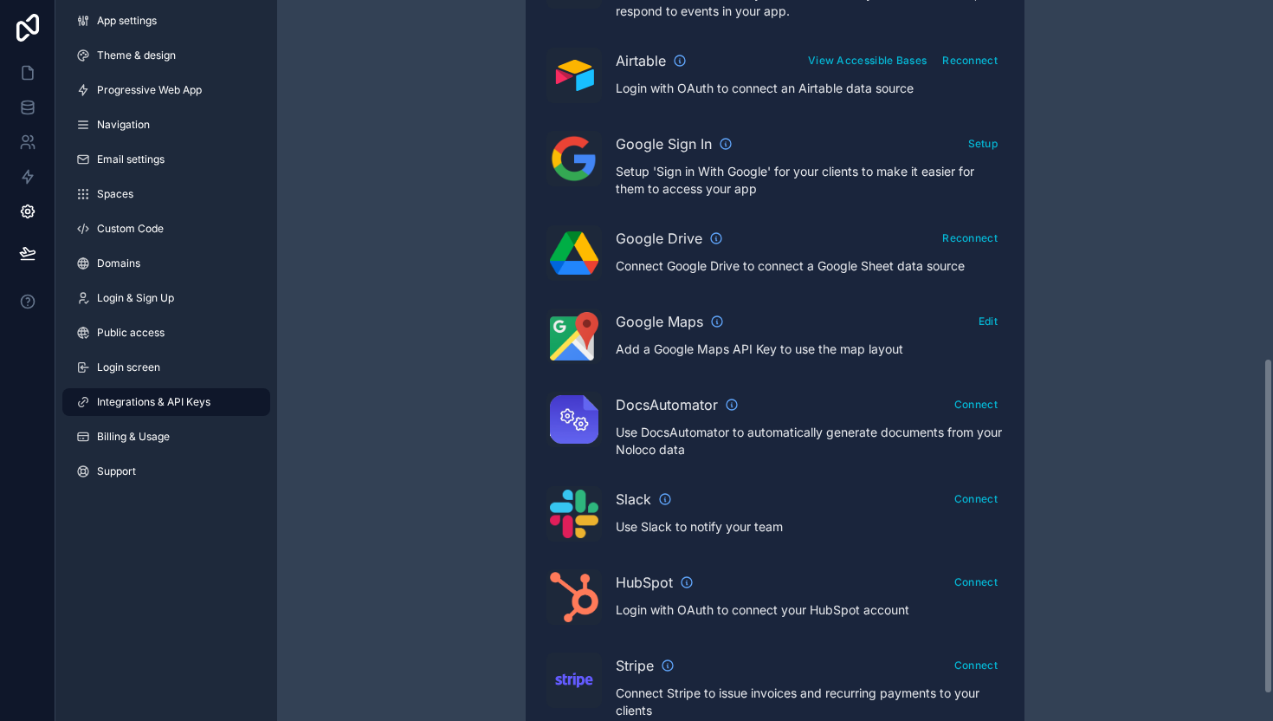
scroll to position [823, 0]
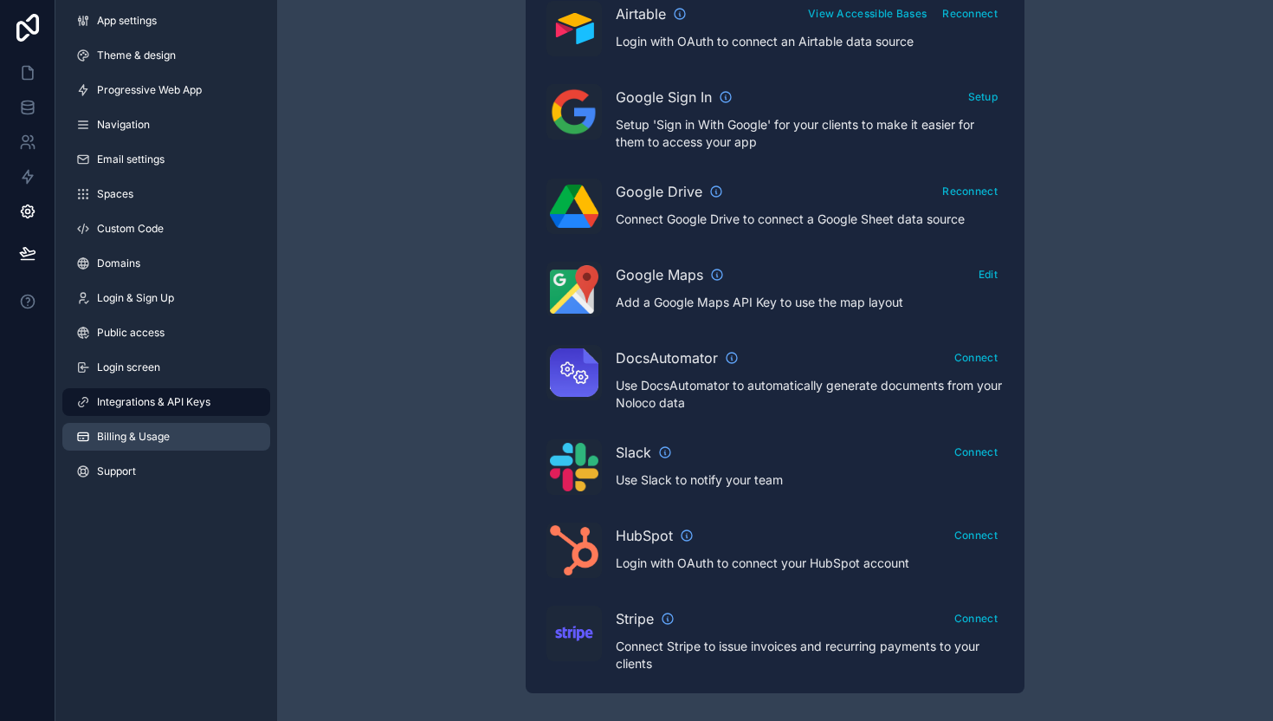
click at [159, 437] on span "Billing & Usage" at bounding box center [133, 437] width 73 height 14
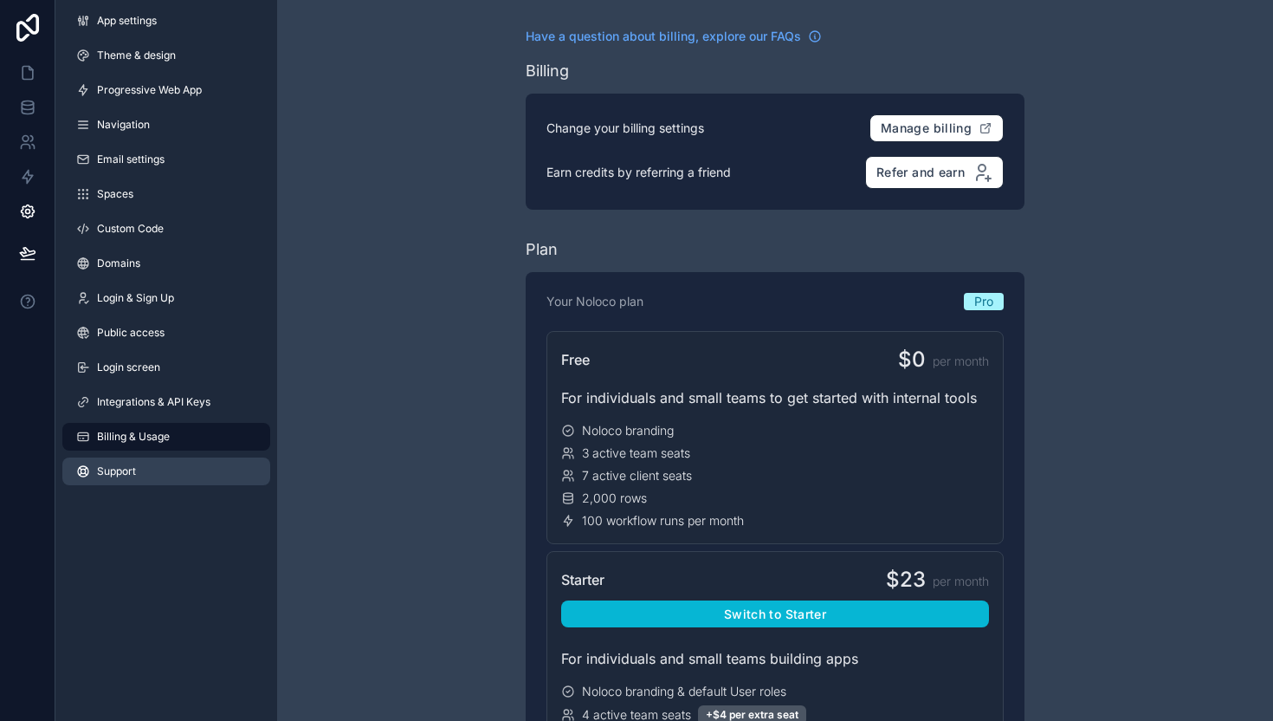
click at [120, 472] on span "Support" at bounding box center [116, 471] width 39 height 14
